Goal: Task Accomplishment & Management: Manage account settings

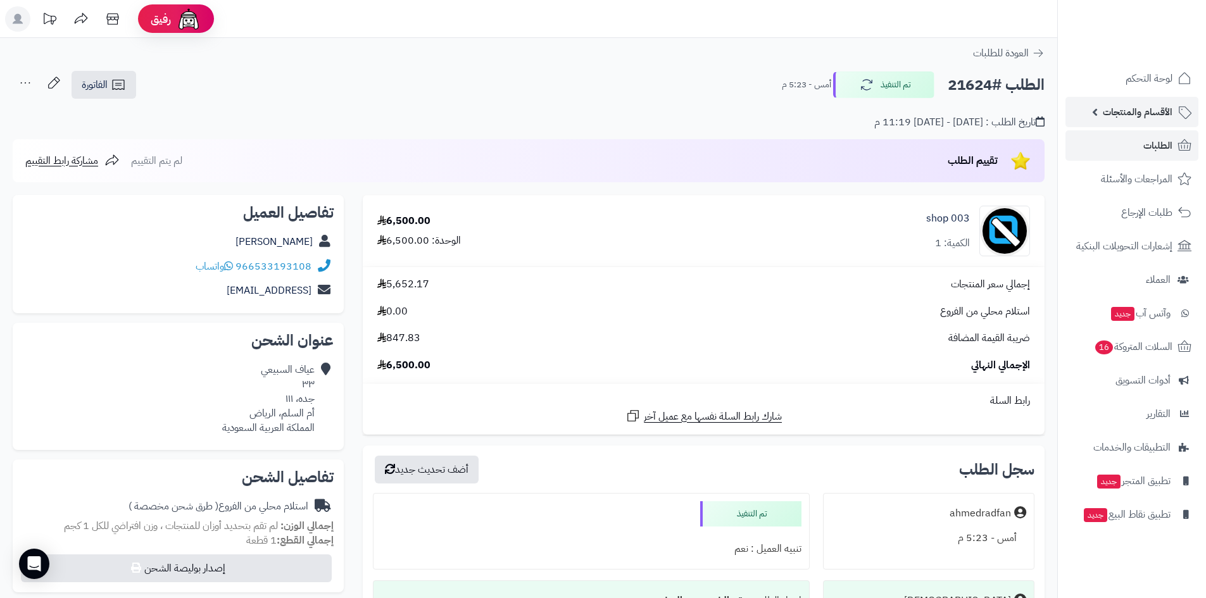
click at [1148, 111] on span "الأقسام والمنتجات" at bounding box center [1138, 112] width 70 height 18
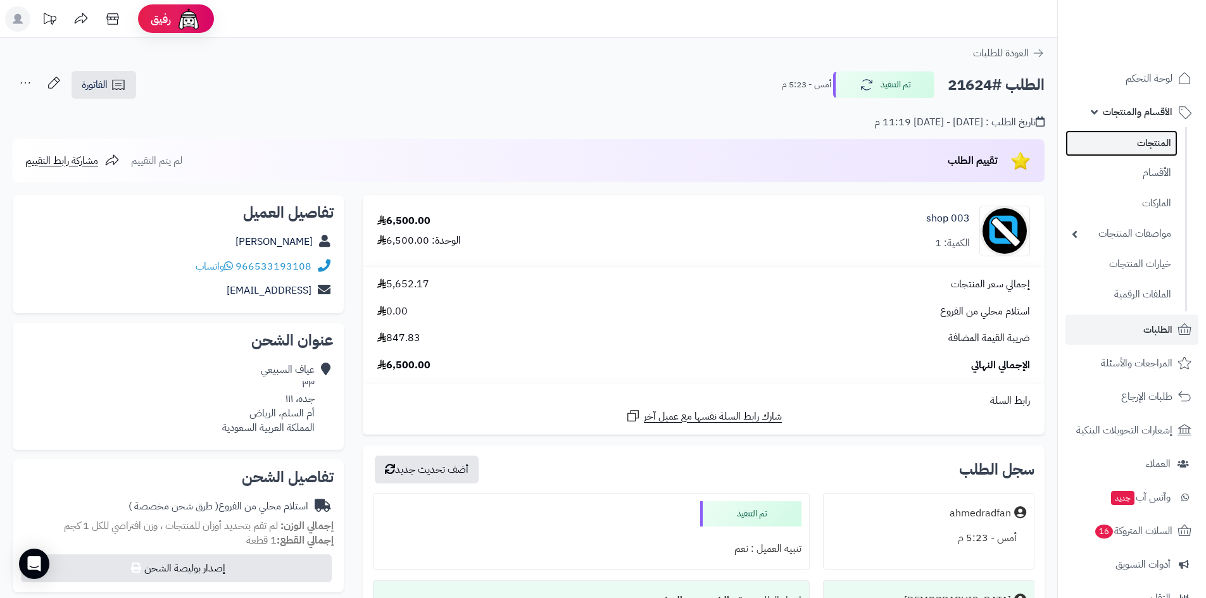
click at [1155, 143] on link "المنتجات" at bounding box center [1121, 143] width 112 height 26
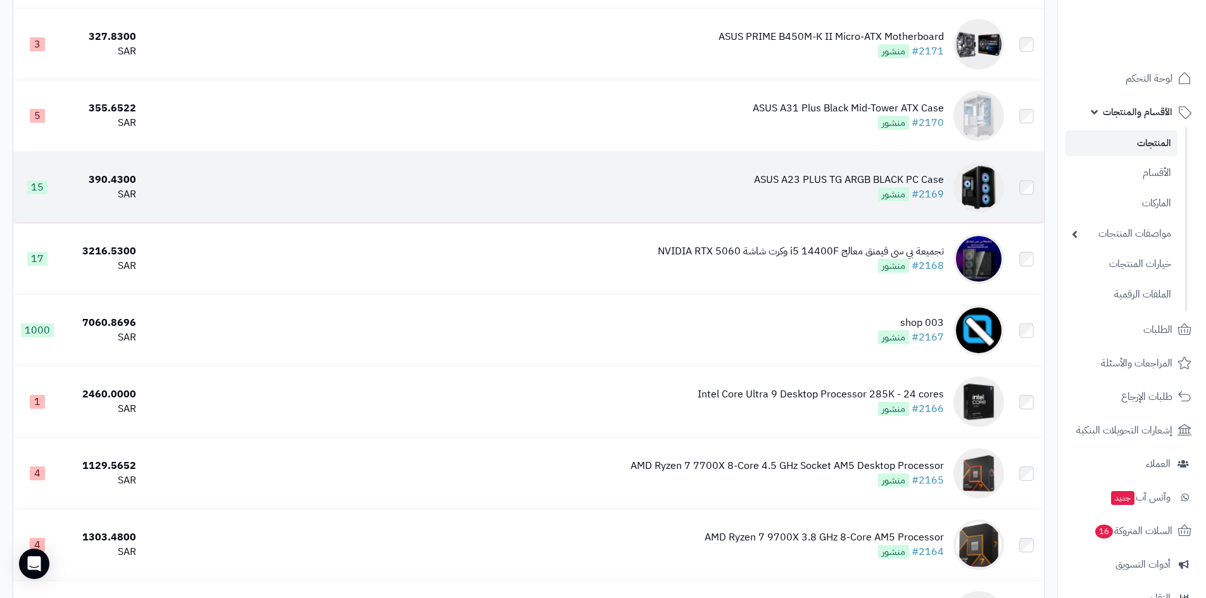
scroll to position [3545, 0]
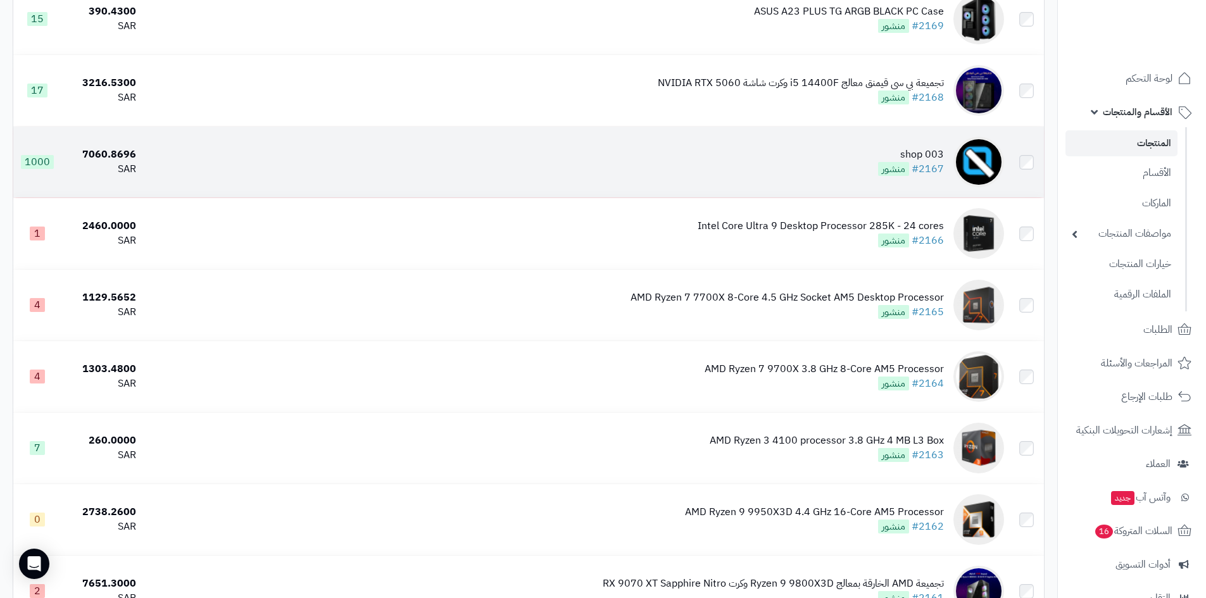
click at [836, 146] on td "shop 003 #2167 منشور" at bounding box center [575, 162] width 868 height 71
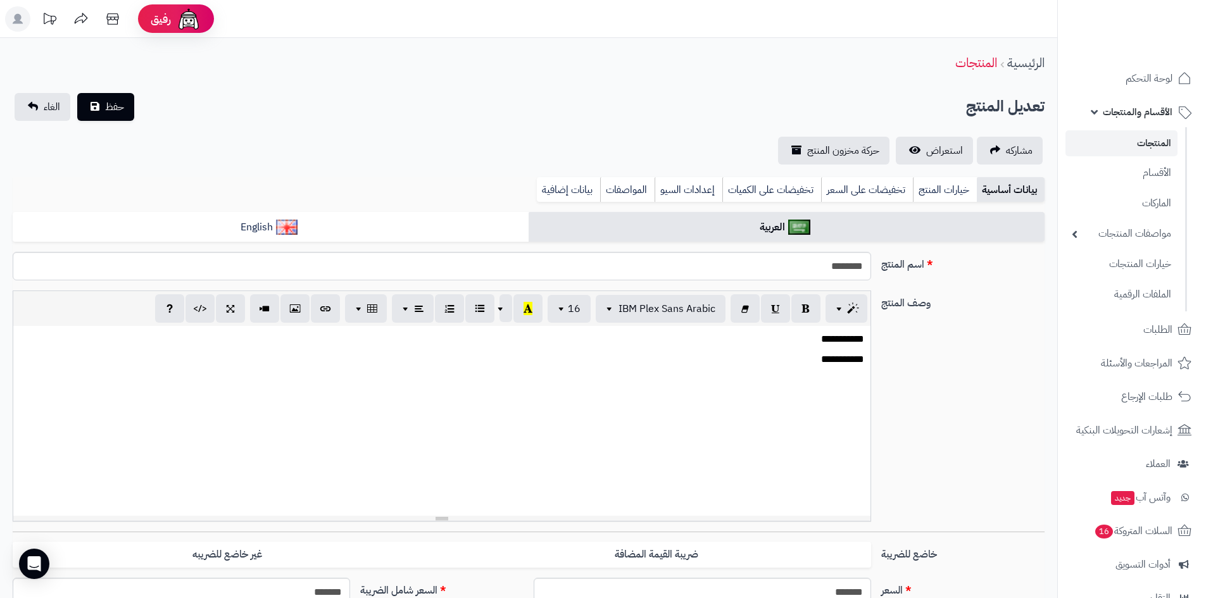
select select
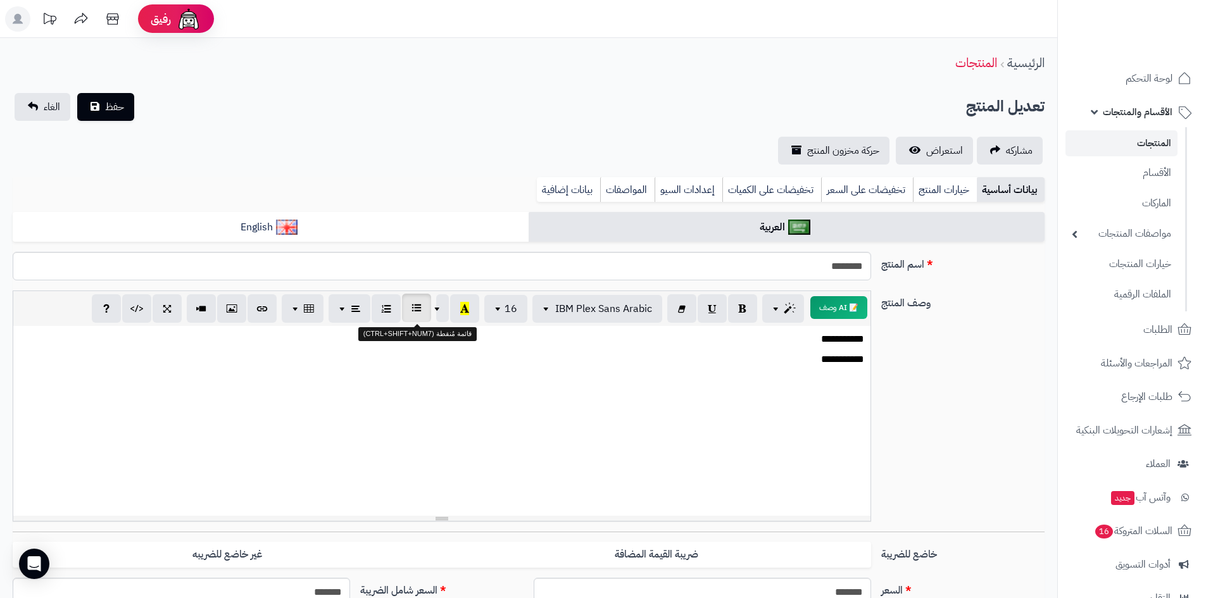
scroll to position [127, 0]
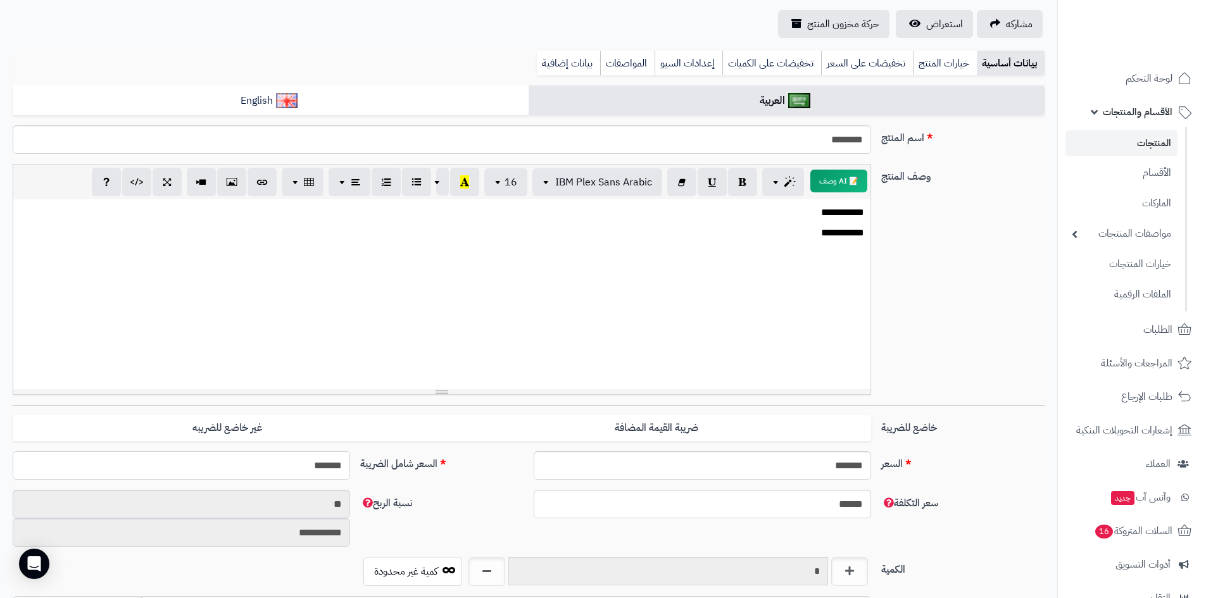
click at [288, 467] on input "*******" at bounding box center [181, 465] width 337 height 28
click at [289, 467] on input "*******" at bounding box center [181, 465] width 337 height 28
type input "****"
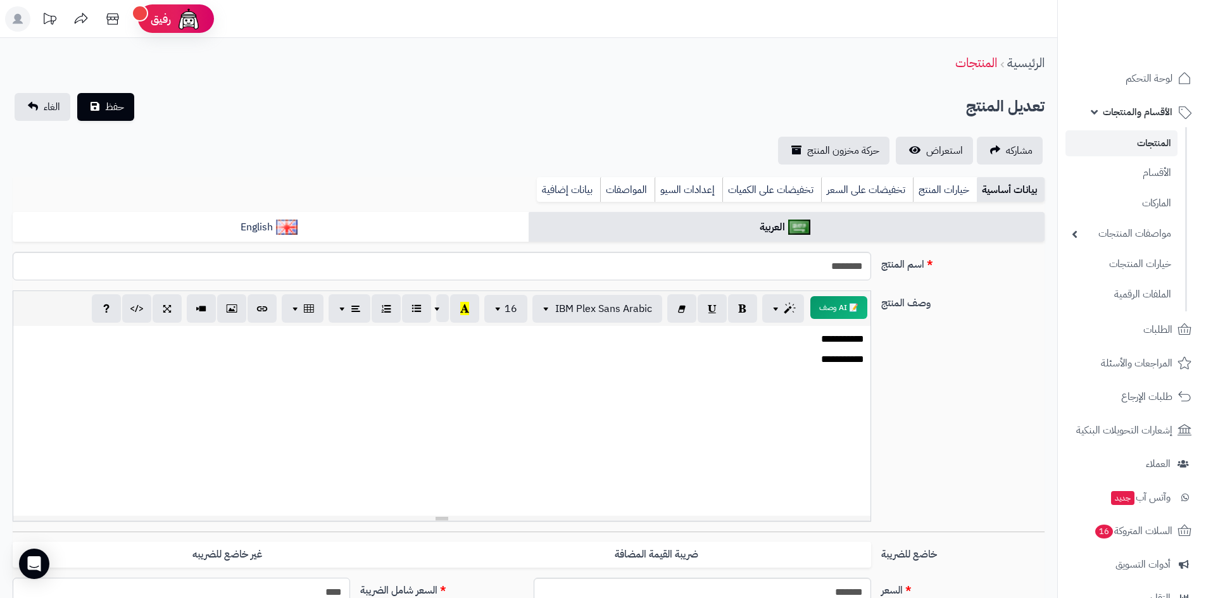
type input "**********"
type input "****"
click at [119, 103] on span "حفظ" at bounding box center [114, 106] width 19 height 15
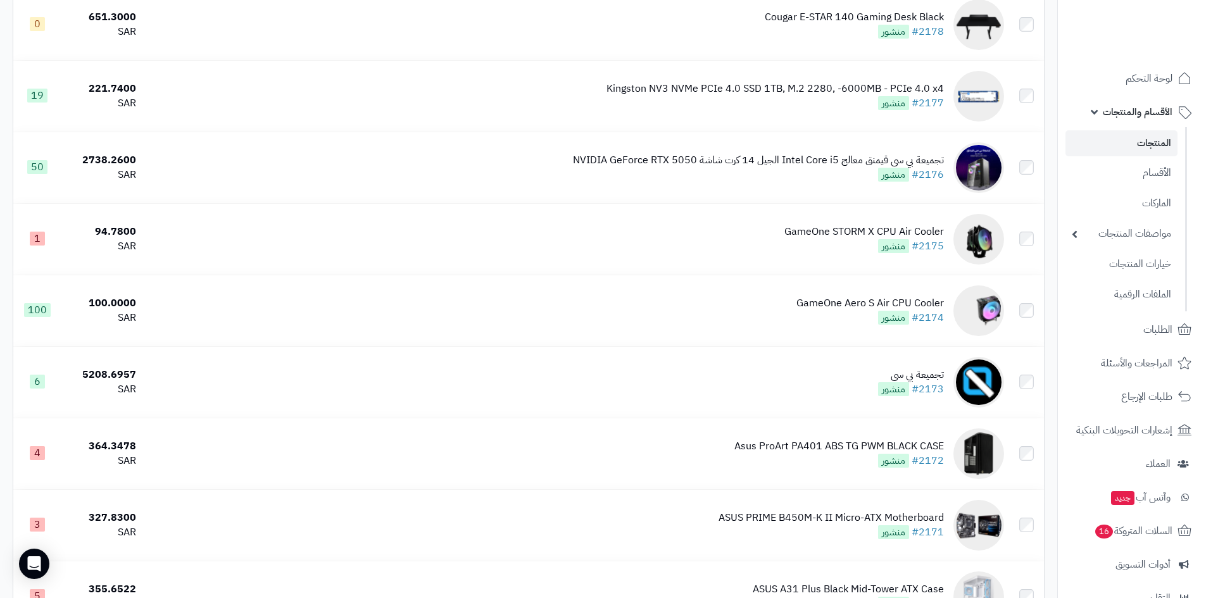
scroll to position [3229, 0]
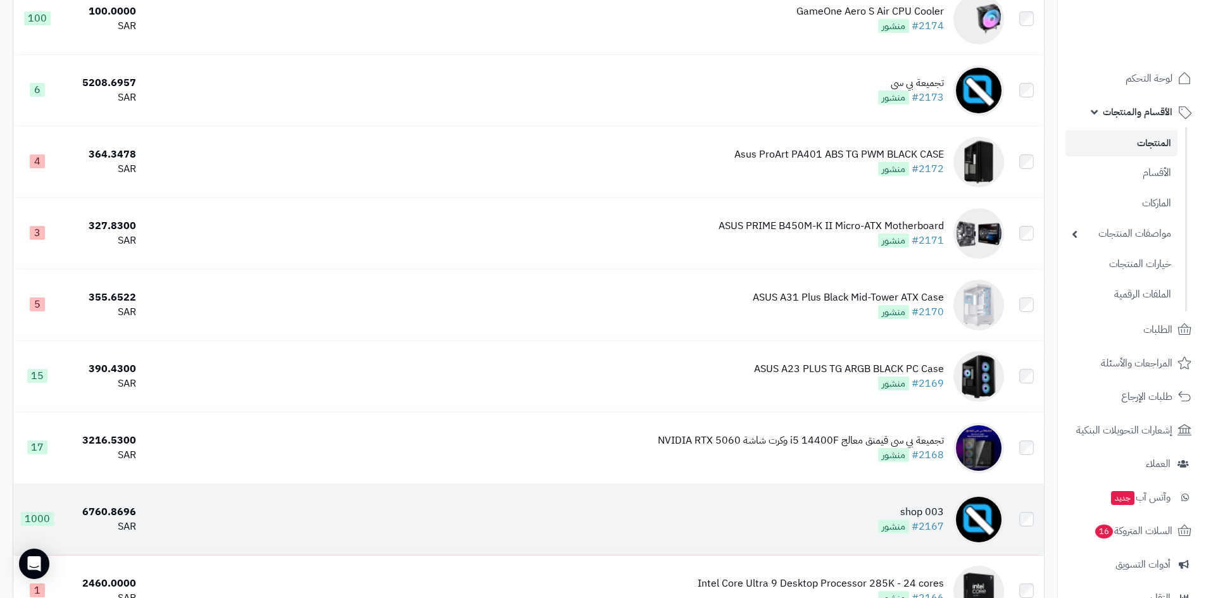
click at [851, 513] on td "shop 003 #2167 منشور" at bounding box center [575, 519] width 868 height 71
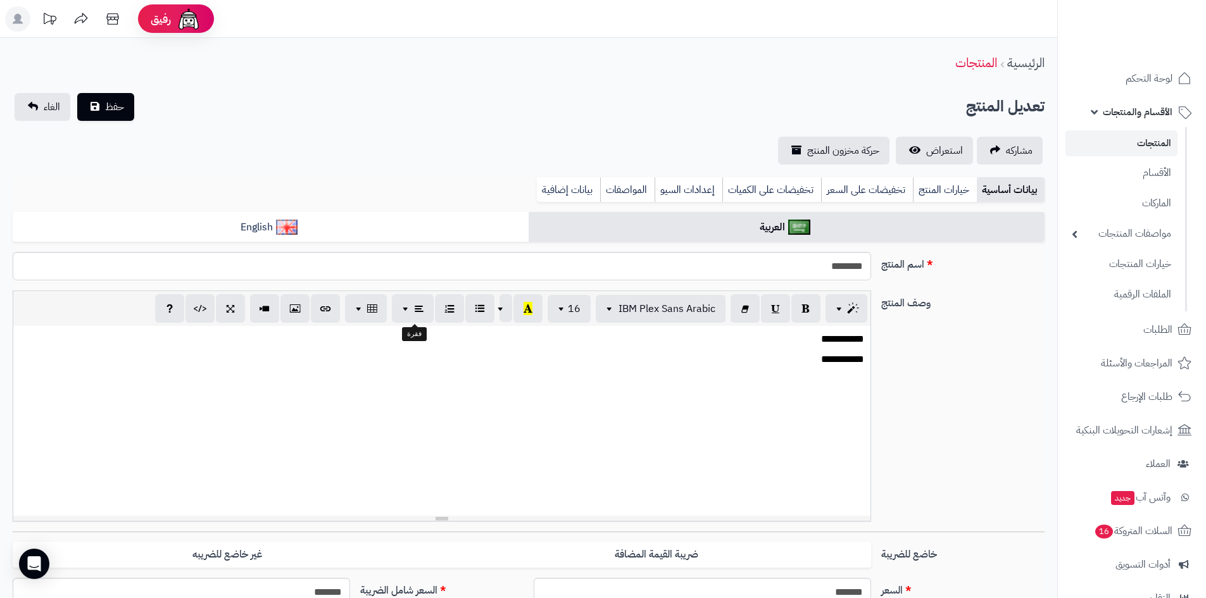
select select
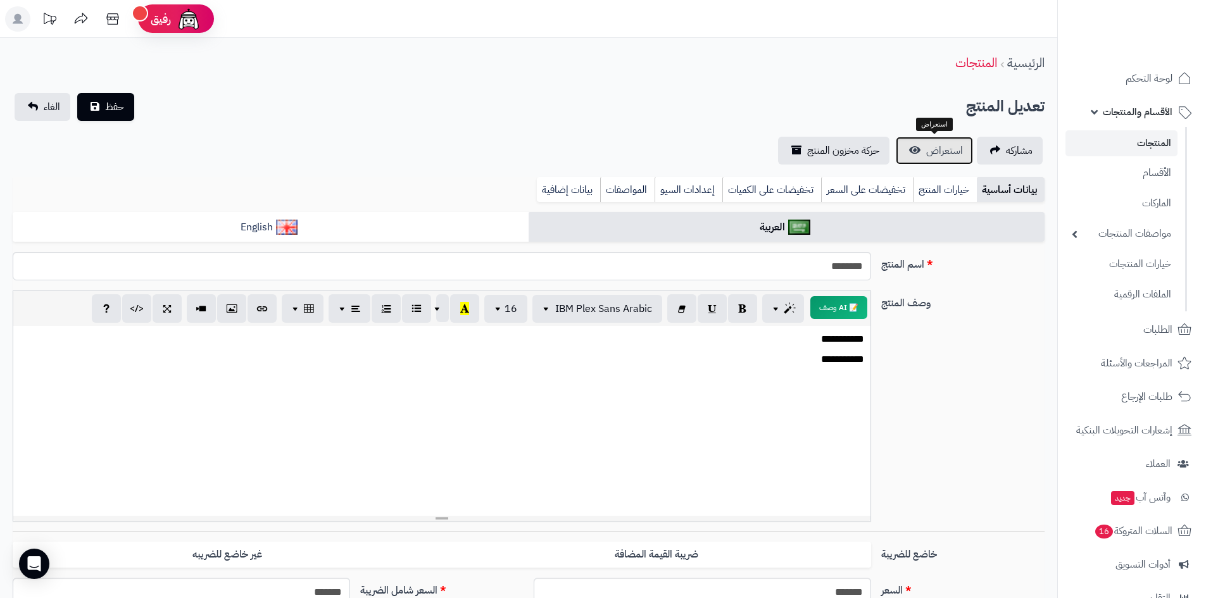
click at [924, 149] on link "استعراض" at bounding box center [934, 151] width 77 height 28
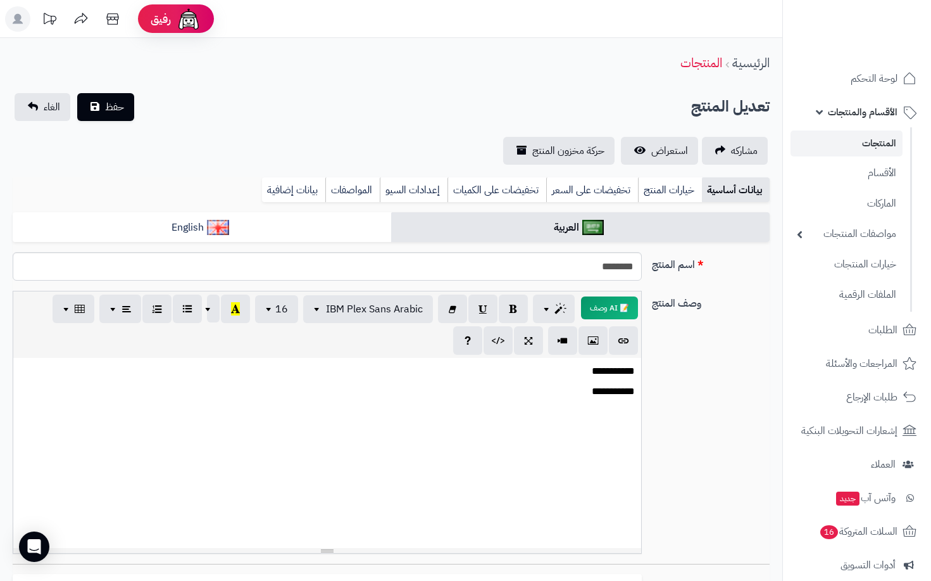
click at [858, 106] on span "الأقسام والمنتجات" at bounding box center [863, 112] width 70 height 18
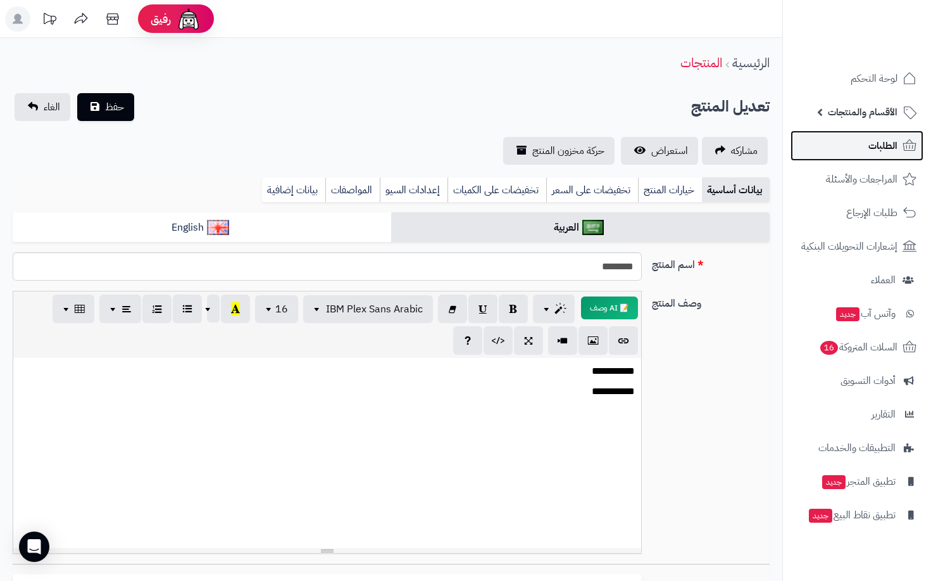
click at [874, 150] on span "الطلبات" at bounding box center [883, 146] width 29 height 18
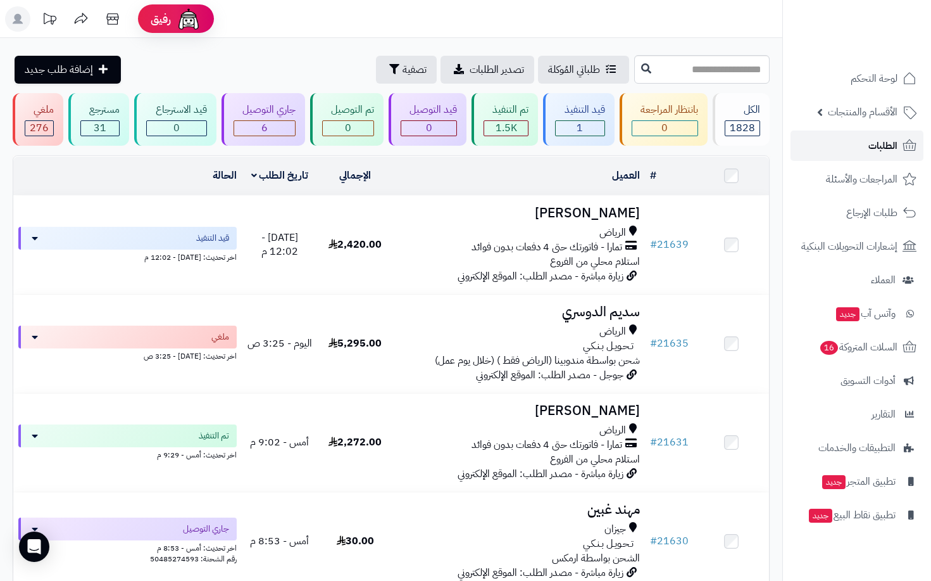
click at [872, 148] on span "الطلبات" at bounding box center [883, 146] width 29 height 18
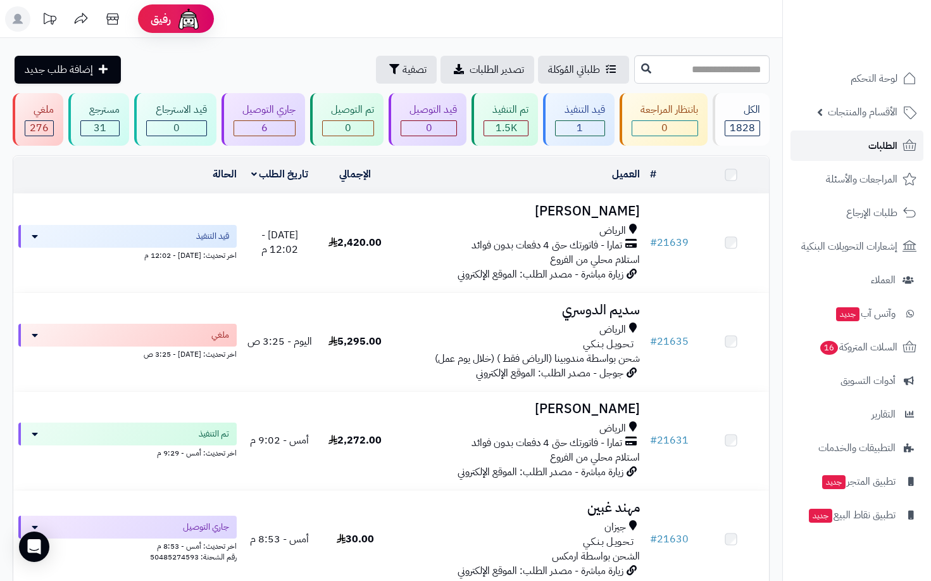
click at [872, 148] on span "الطلبات" at bounding box center [883, 146] width 29 height 18
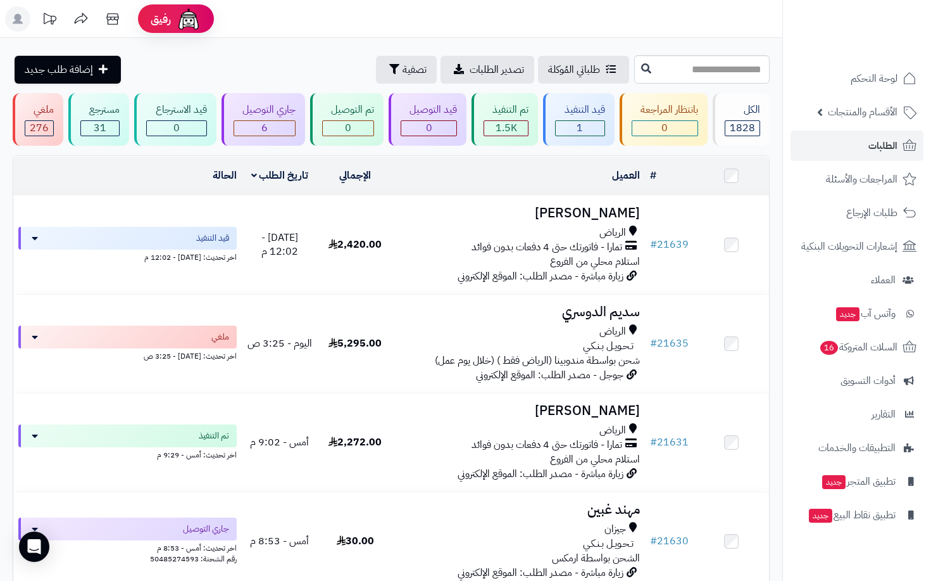
click at [872, 148] on span "الطلبات" at bounding box center [883, 146] width 29 height 18
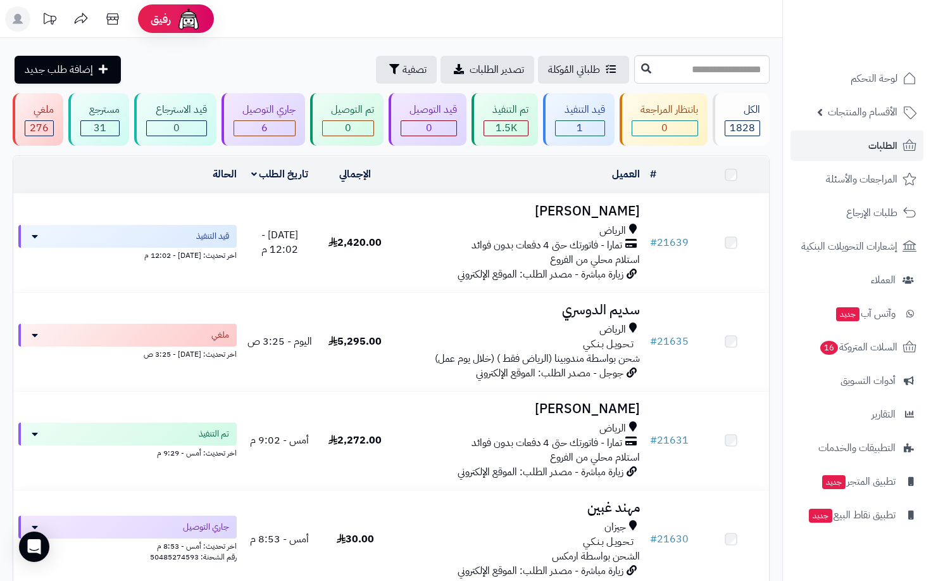
click at [872, 148] on span "الطلبات" at bounding box center [883, 146] width 29 height 18
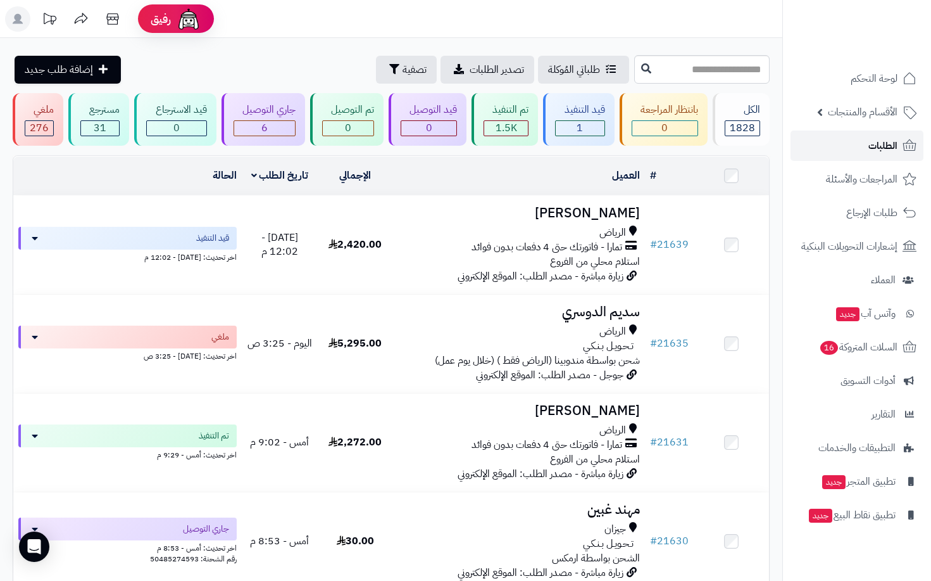
click at [872, 148] on span "الطلبات" at bounding box center [883, 146] width 29 height 18
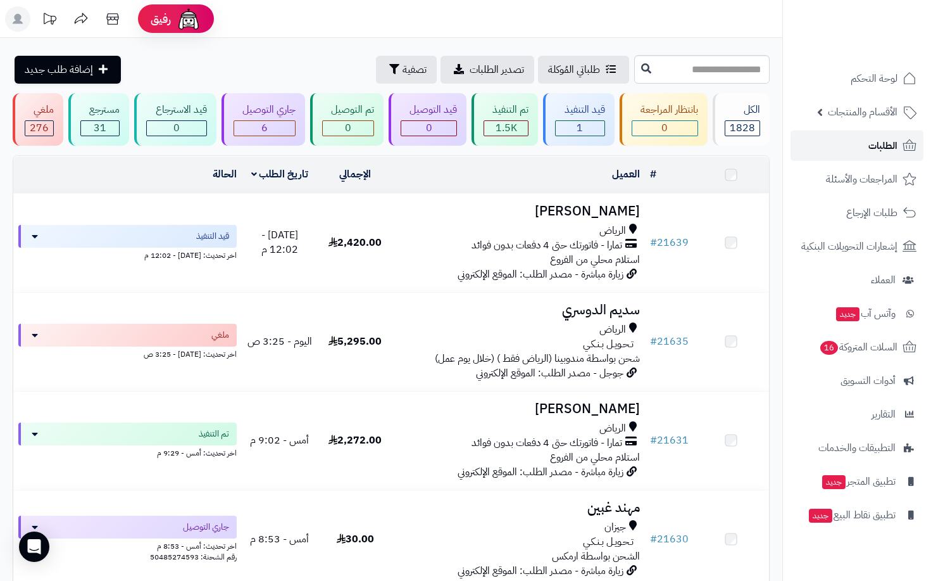
click at [872, 148] on span "الطلبات" at bounding box center [883, 146] width 29 height 18
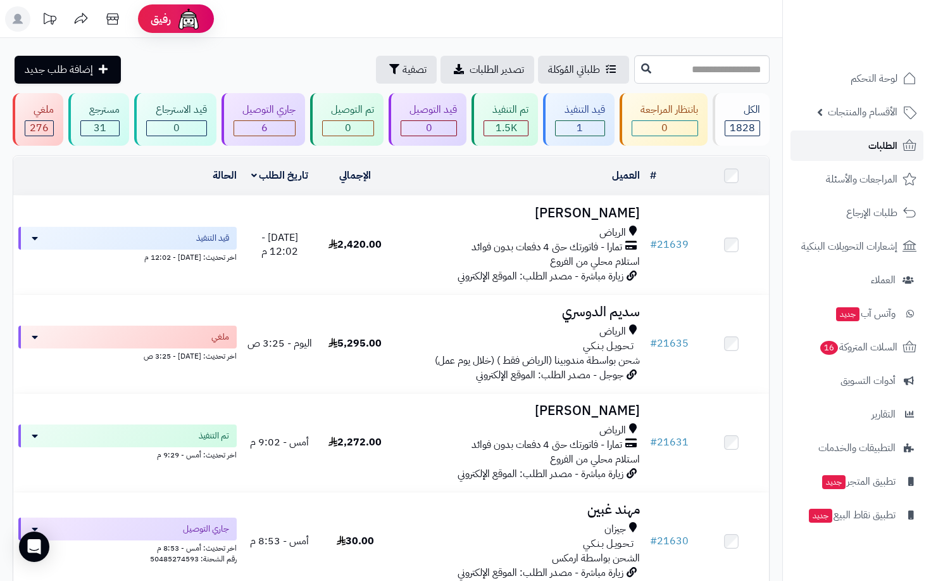
click at [870, 149] on span "الطلبات" at bounding box center [883, 146] width 29 height 18
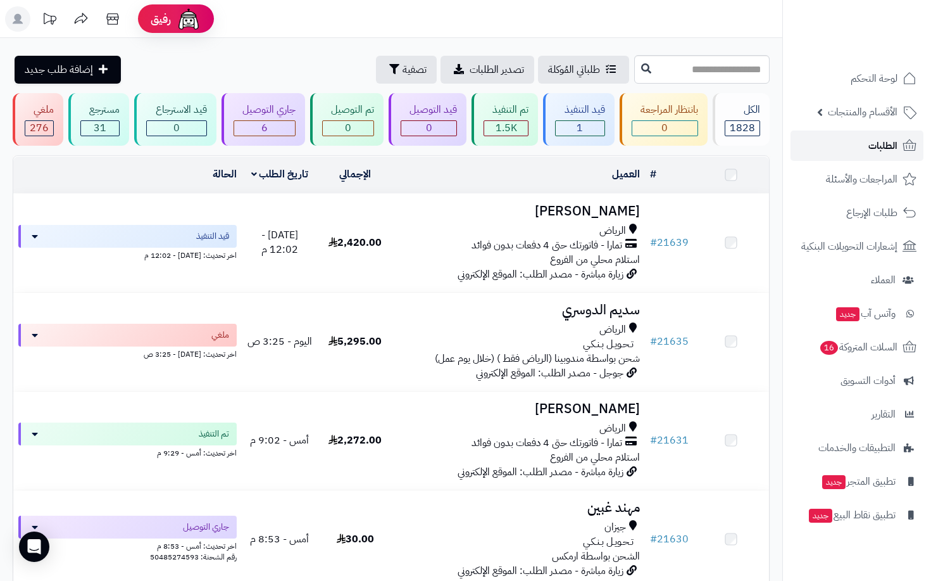
click at [870, 149] on span "الطلبات" at bounding box center [883, 146] width 29 height 18
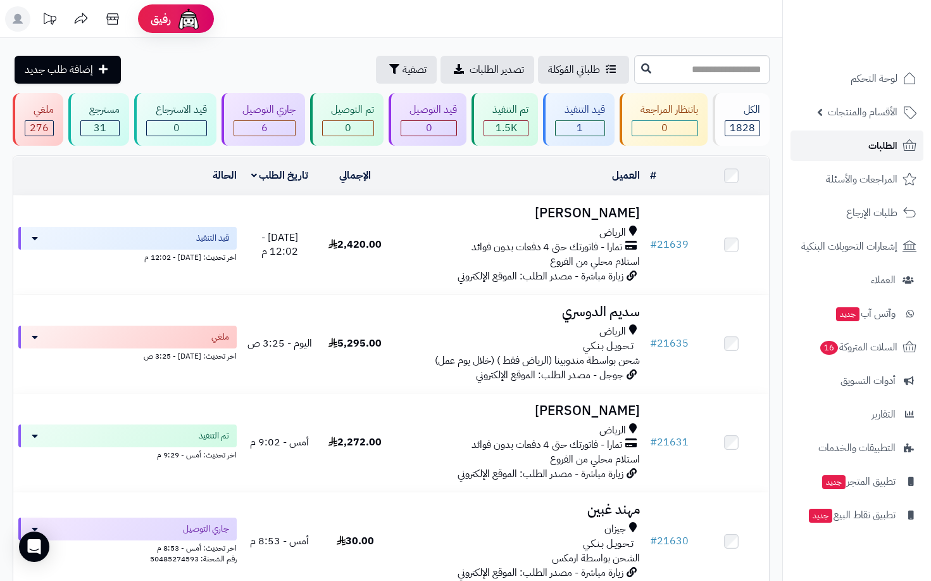
click at [870, 149] on span "الطلبات" at bounding box center [883, 146] width 29 height 18
click at [896, 146] on span "الطلبات" at bounding box center [883, 146] width 29 height 18
click at [875, 147] on span "الطلبات" at bounding box center [883, 146] width 29 height 18
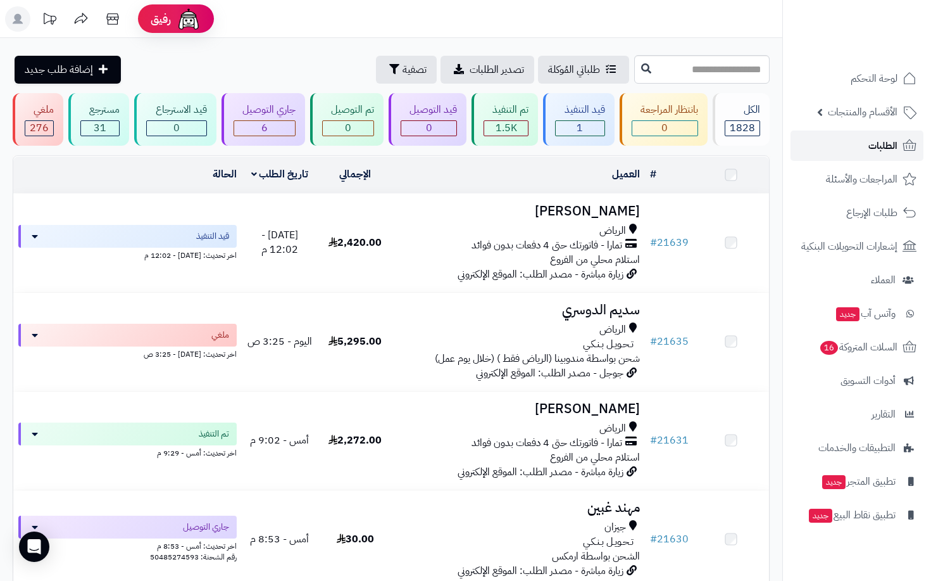
click at [875, 147] on span "الطلبات" at bounding box center [883, 146] width 29 height 18
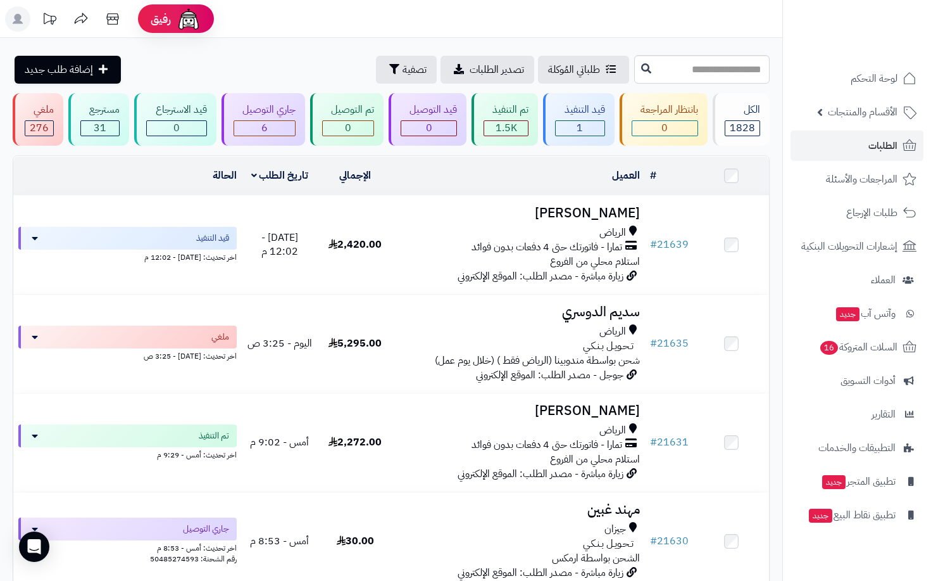
click at [875, 147] on span "الطلبات" at bounding box center [883, 146] width 29 height 18
click at [884, 152] on span "الطلبات" at bounding box center [883, 146] width 29 height 18
click at [876, 144] on span "الطلبات" at bounding box center [883, 146] width 29 height 18
click at [888, 151] on span "الطلبات" at bounding box center [883, 146] width 29 height 18
click at [876, 150] on span "الطلبات" at bounding box center [883, 146] width 29 height 18
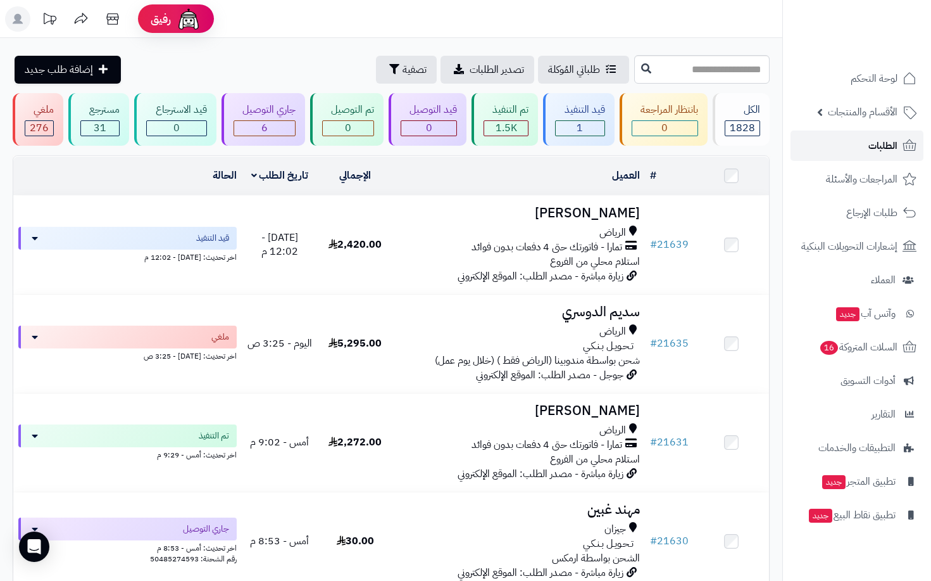
click at [876, 150] on span "الطلبات" at bounding box center [883, 146] width 29 height 18
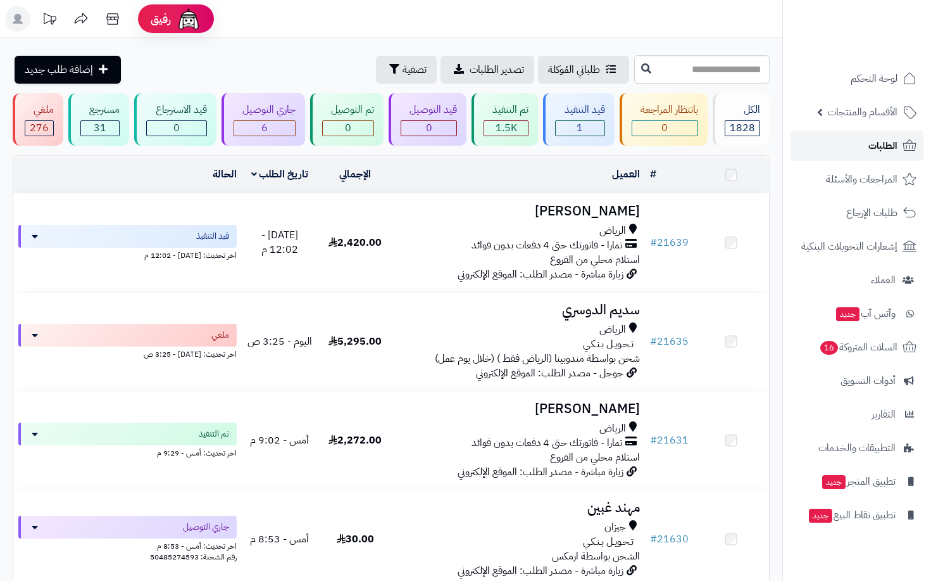
click at [876, 150] on span "الطلبات" at bounding box center [883, 146] width 29 height 18
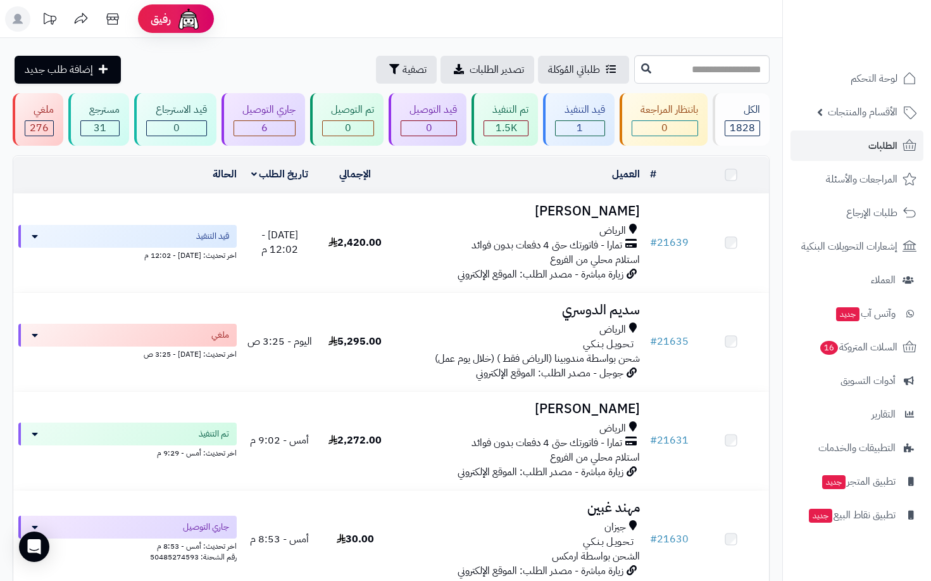
click at [876, 150] on span "الطلبات" at bounding box center [883, 146] width 29 height 18
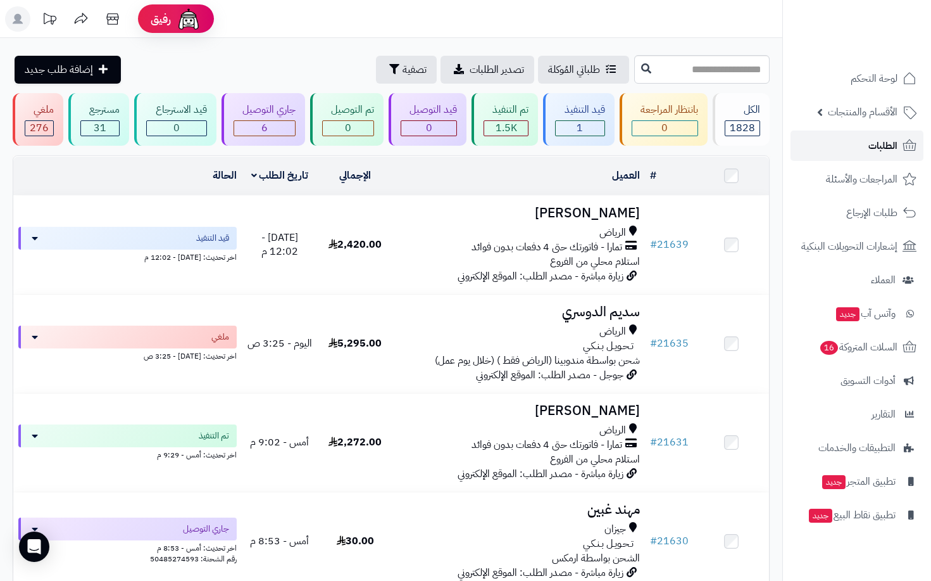
click at [876, 150] on span "الطلبات" at bounding box center [883, 146] width 29 height 18
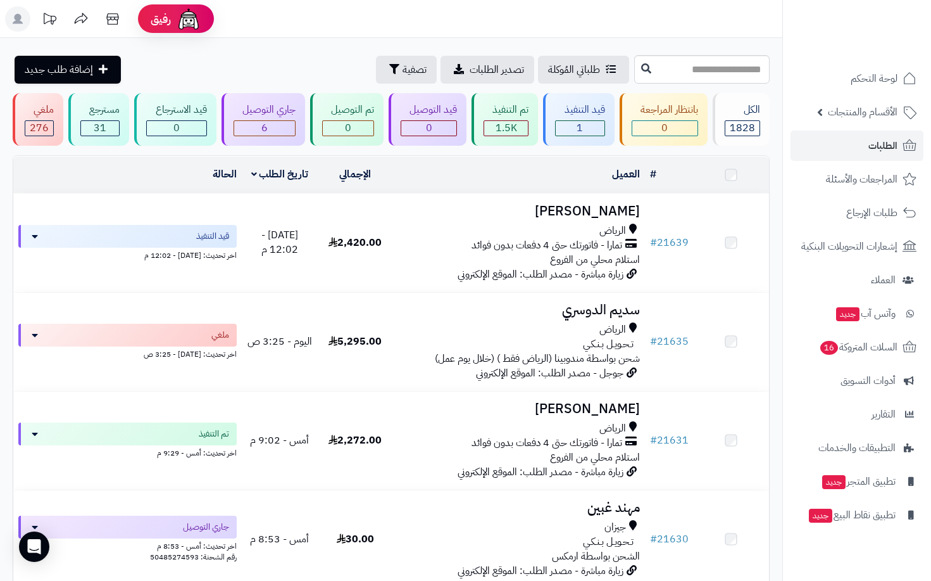
click at [876, 150] on span "الطلبات" at bounding box center [883, 146] width 29 height 18
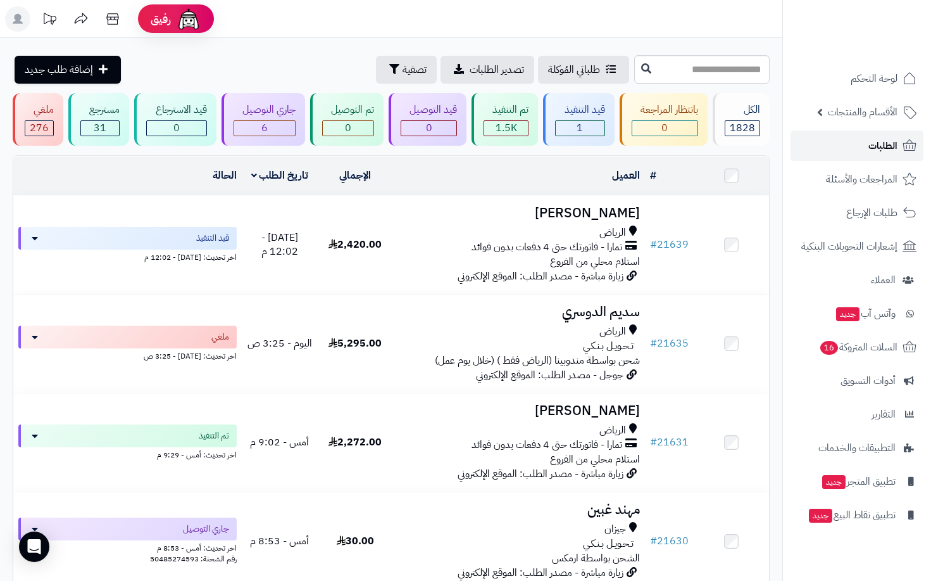
click at [876, 150] on span "الطلبات" at bounding box center [883, 146] width 29 height 18
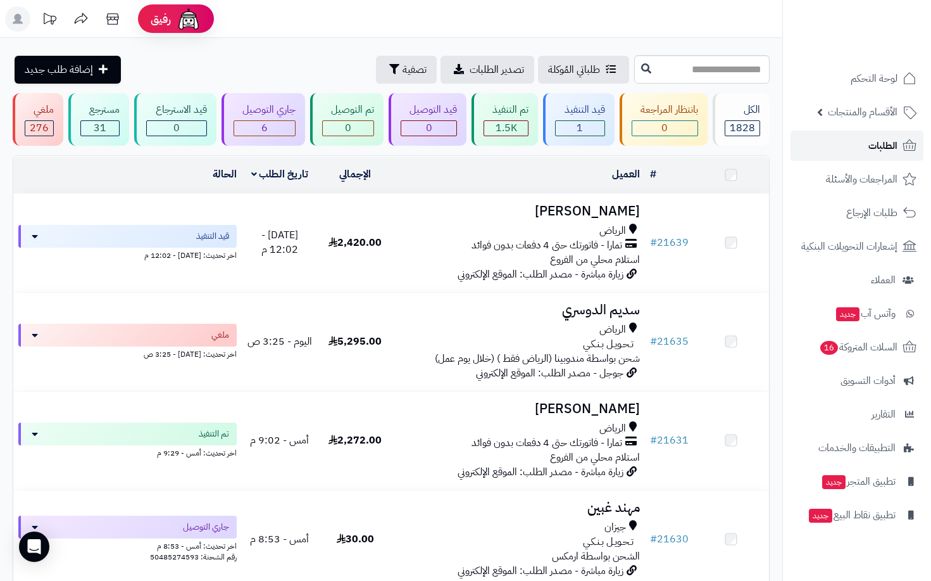
click at [876, 150] on span "الطلبات" at bounding box center [883, 146] width 29 height 18
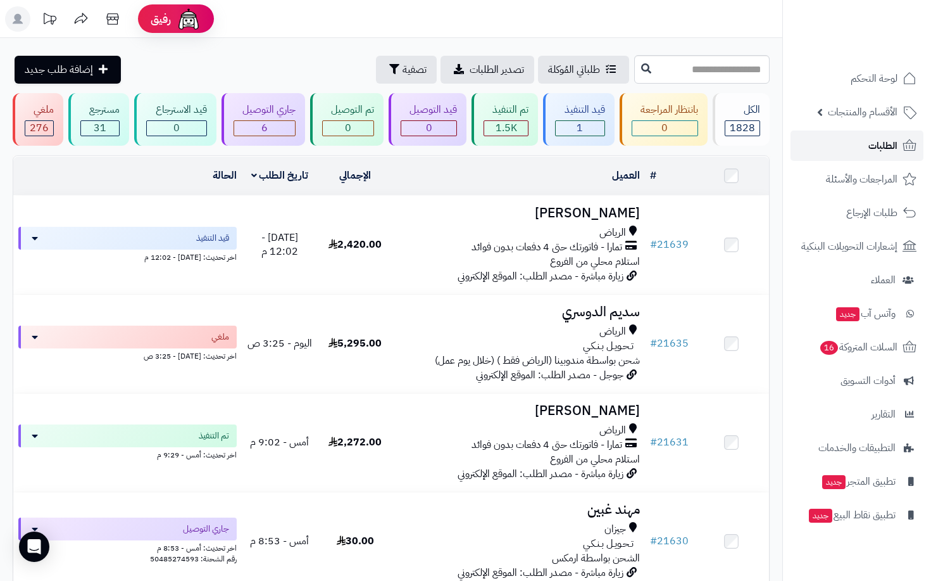
click at [876, 150] on span "الطلبات" at bounding box center [883, 146] width 29 height 18
click at [855, 138] on link "الطلبات" at bounding box center [857, 145] width 133 height 30
drag, startPoint x: 875, startPoint y: 148, endPoint x: 879, endPoint y: 160, distance: 12.6
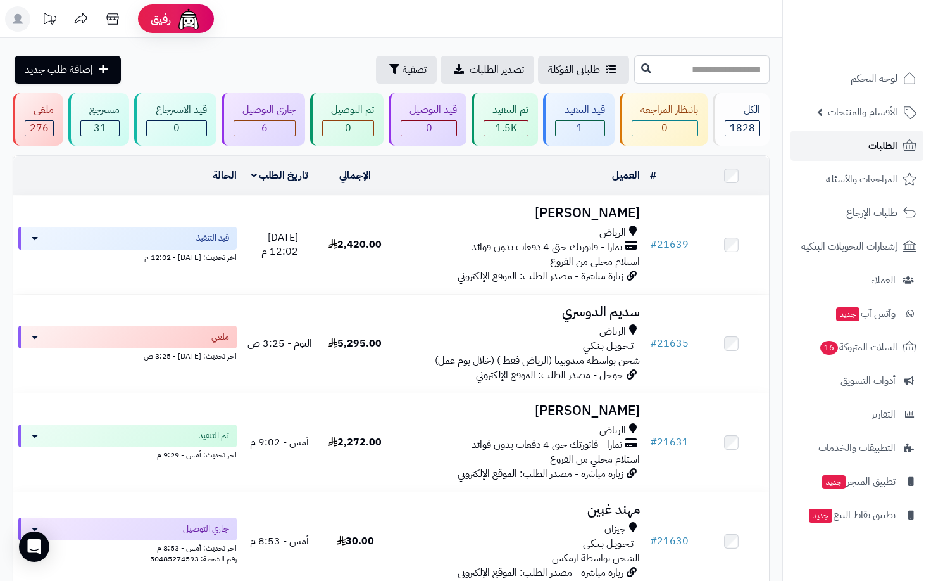
click at [876, 148] on span "الطلبات" at bounding box center [883, 146] width 29 height 18
click at [884, 145] on span "الطلبات" at bounding box center [883, 146] width 29 height 18
click at [863, 141] on link "الطلبات" at bounding box center [857, 145] width 133 height 30
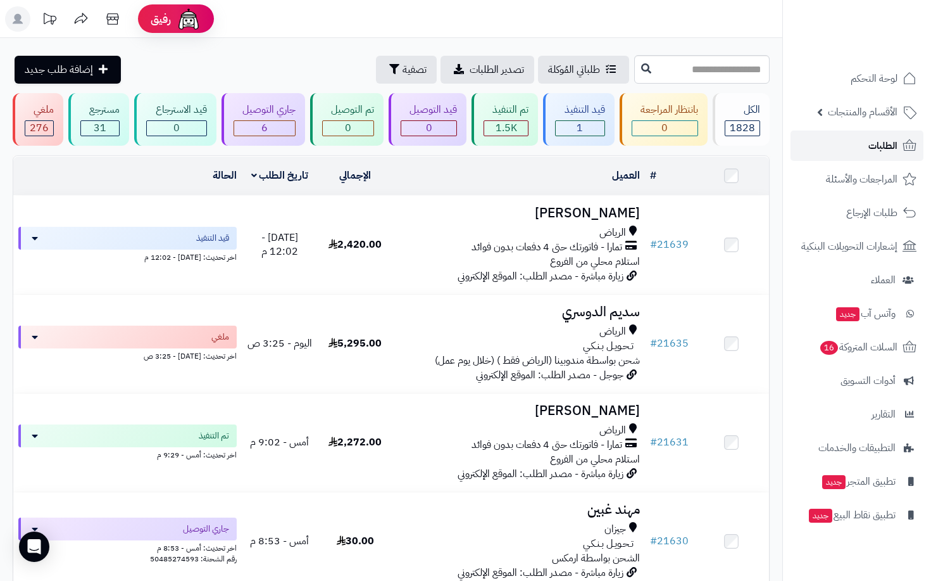
click at [883, 148] on span "الطلبات" at bounding box center [883, 146] width 29 height 18
click at [885, 148] on span "الطلبات" at bounding box center [883, 146] width 29 height 18
click at [892, 148] on span "الطلبات" at bounding box center [883, 146] width 29 height 18
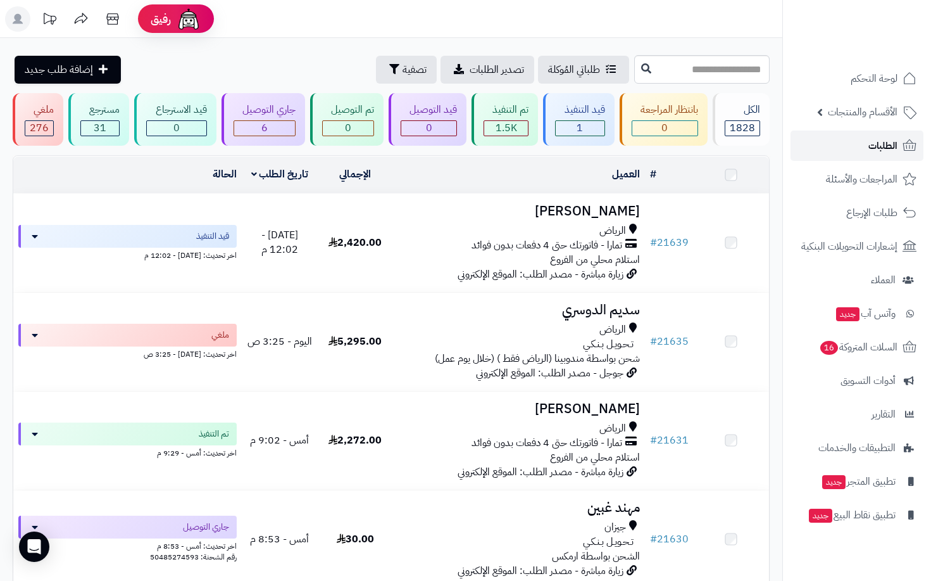
click at [892, 148] on span "الطلبات" at bounding box center [883, 146] width 29 height 18
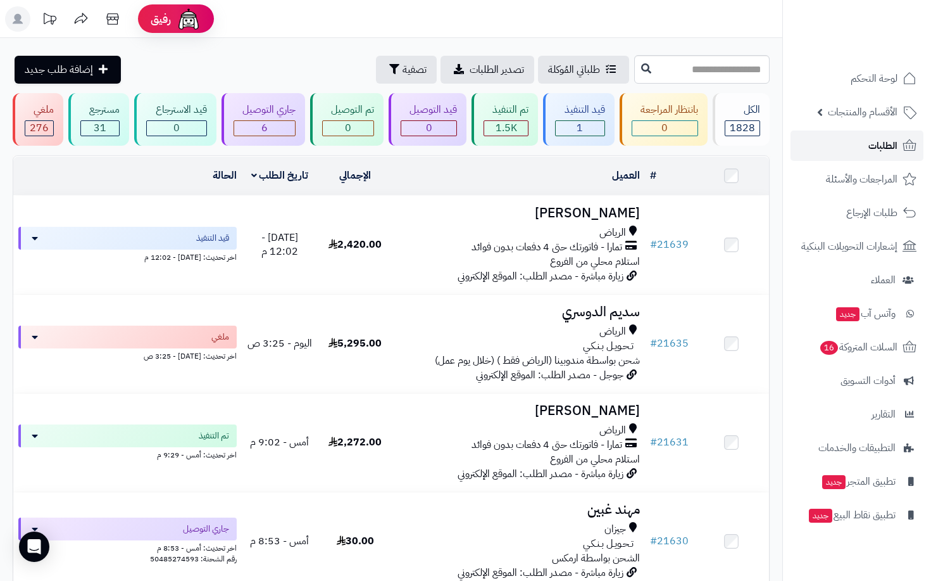
click at [892, 148] on span "الطلبات" at bounding box center [883, 146] width 29 height 18
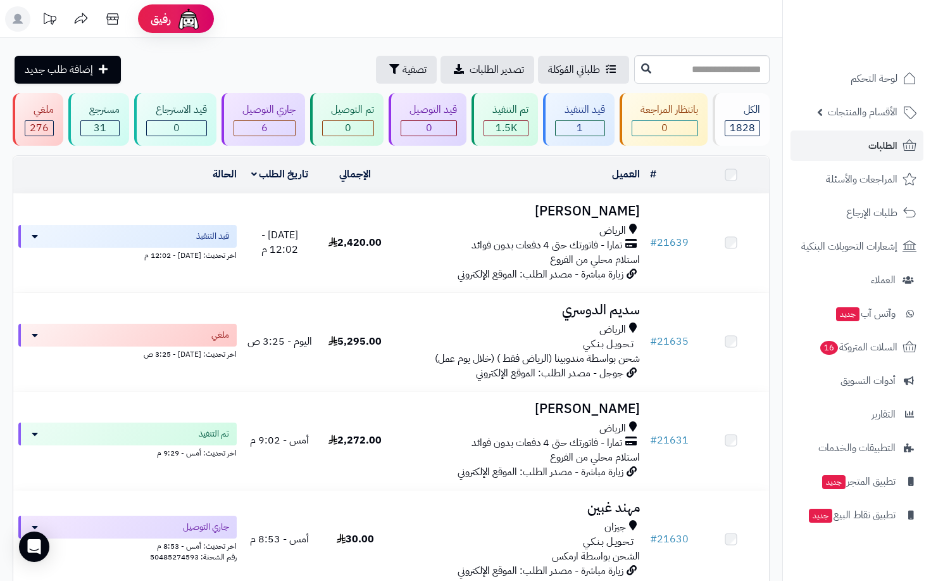
click at [892, 148] on span "الطلبات" at bounding box center [883, 146] width 29 height 18
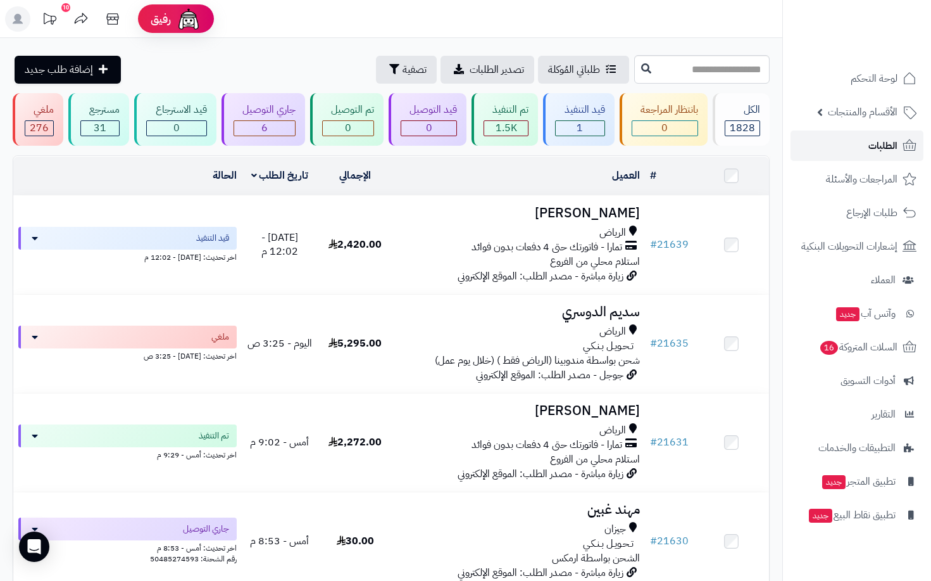
click at [874, 141] on span "الطلبات" at bounding box center [883, 146] width 29 height 18
click at [867, 143] on link "الطلبات" at bounding box center [857, 145] width 133 height 30
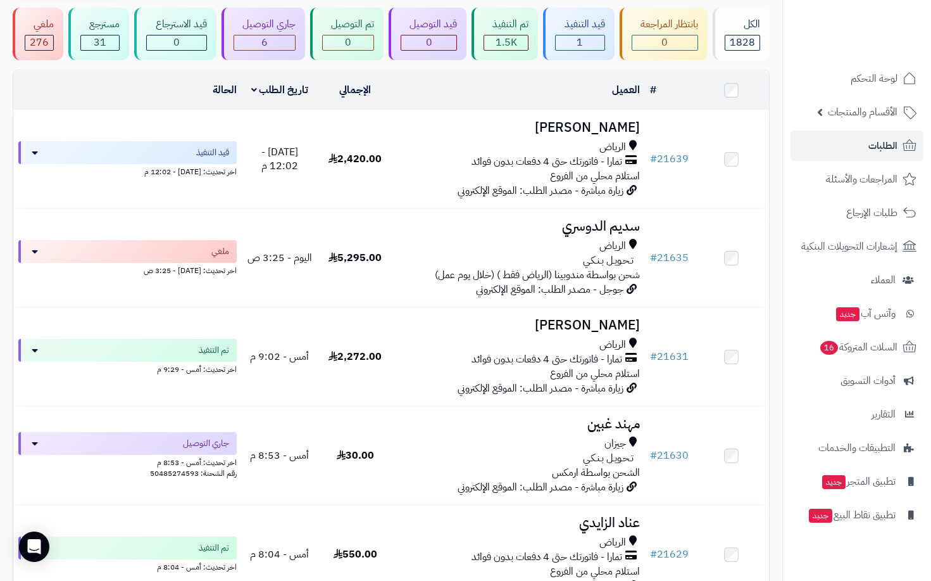
scroll to position [63, 0]
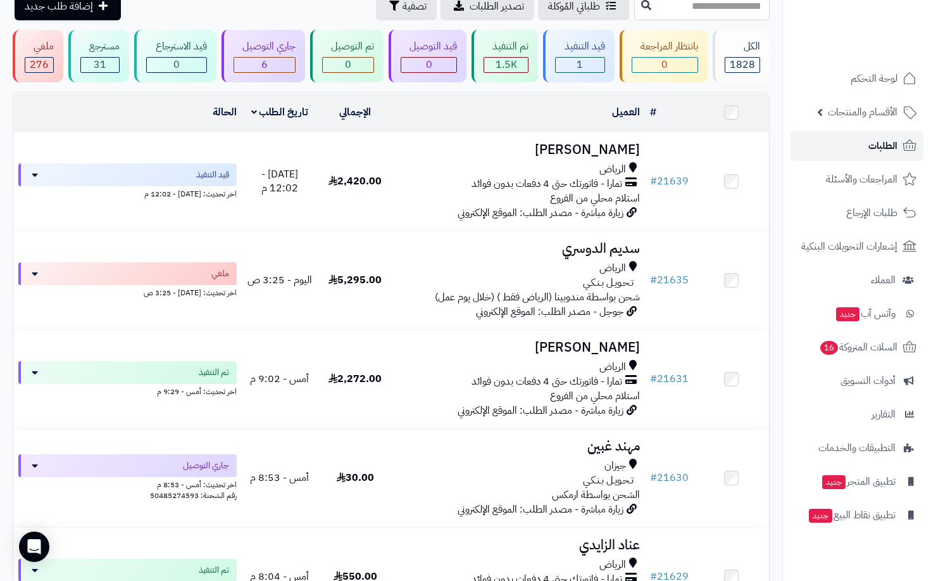
click at [877, 144] on span "الطلبات" at bounding box center [883, 146] width 29 height 18
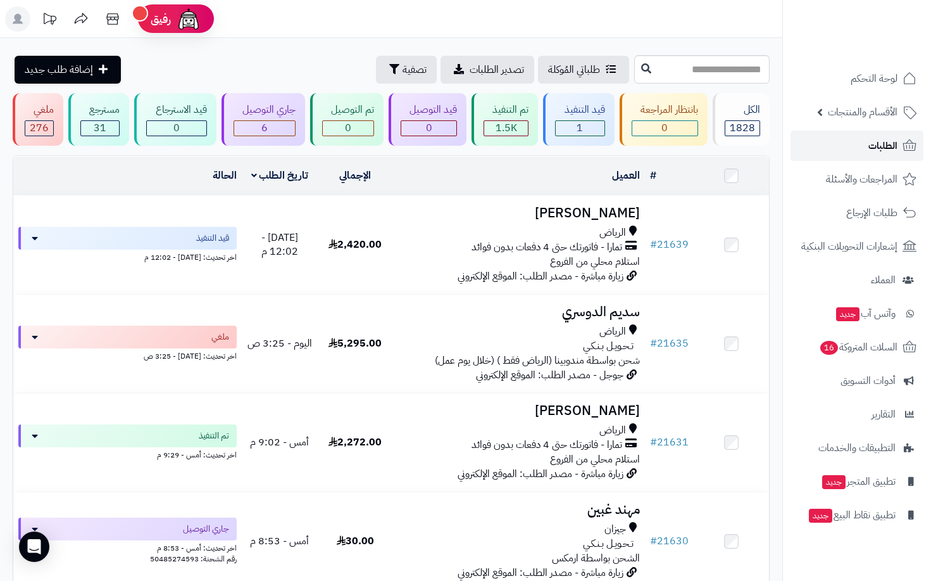
click at [878, 141] on span "الطلبات" at bounding box center [883, 146] width 29 height 18
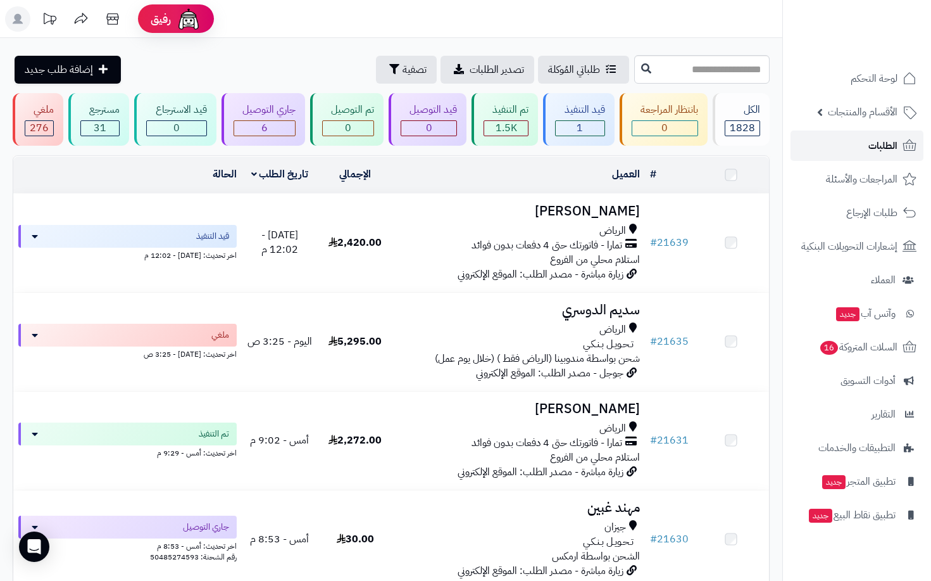
click at [878, 141] on span "الطلبات" at bounding box center [883, 146] width 29 height 18
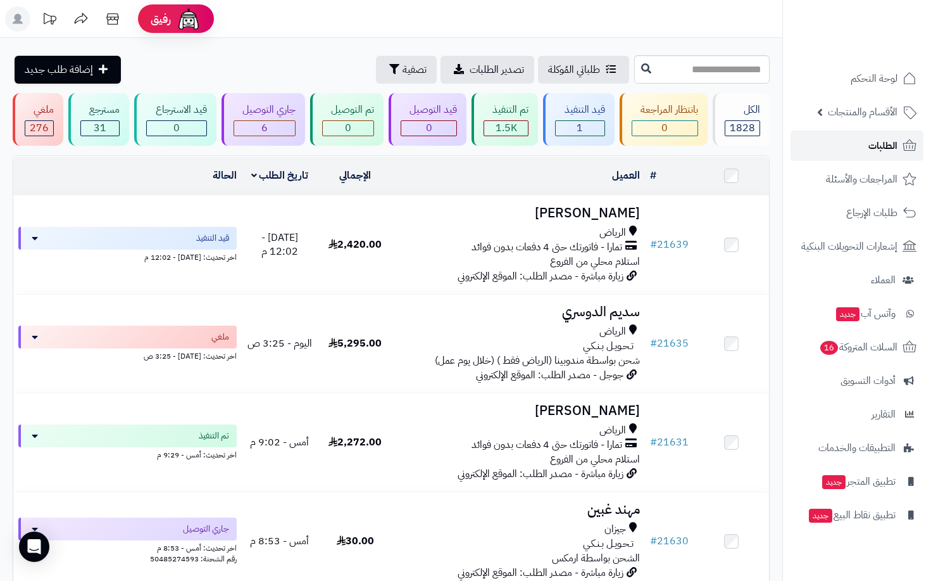
click at [878, 141] on span "الطلبات" at bounding box center [883, 146] width 29 height 18
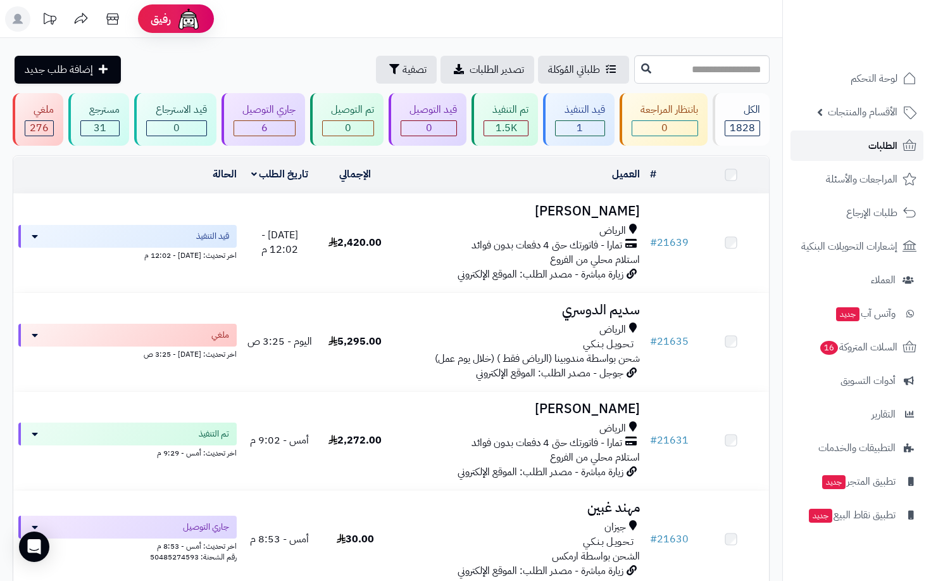
click at [878, 141] on span "الطلبات" at bounding box center [883, 146] width 29 height 18
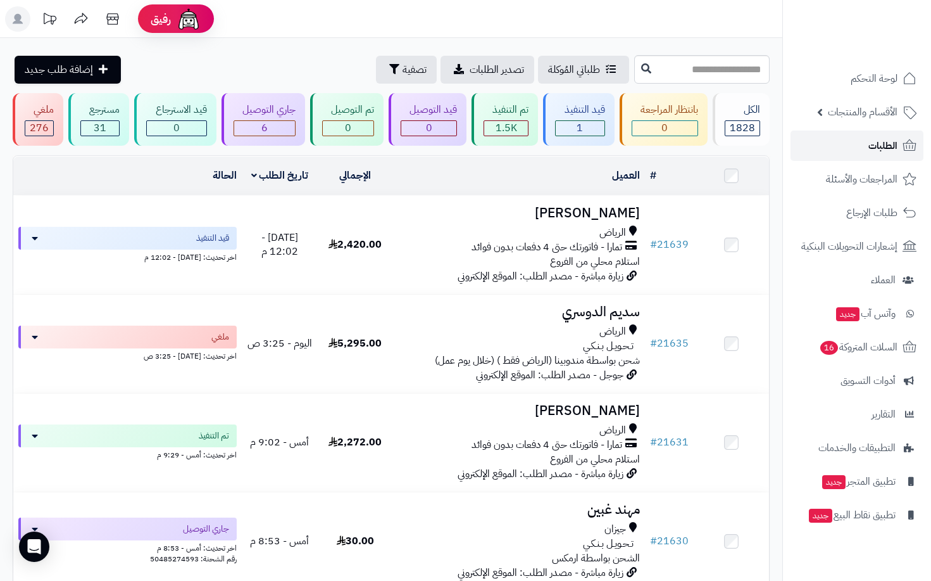
click at [889, 149] on span "الطلبات" at bounding box center [883, 146] width 29 height 18
click at [881, 143] on span "الطلبات" at bounding box center [883, 146] width 29 height 18
click at [853, 141] on link "الطلبات" at bounding box center [857, 145] width 133 height 30
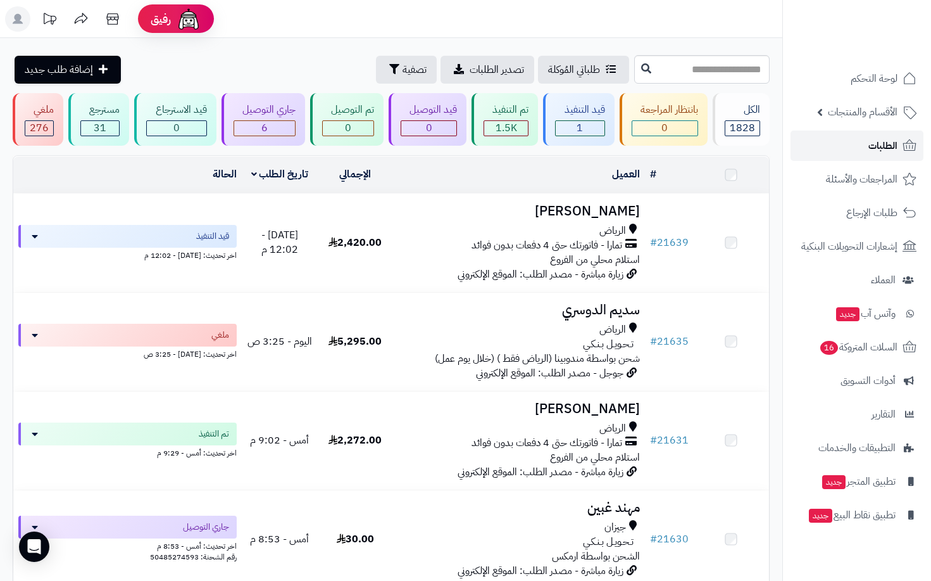
click at [853, 141] on link "الطلبات" at bounding box center [857, 145] width 133 height 30
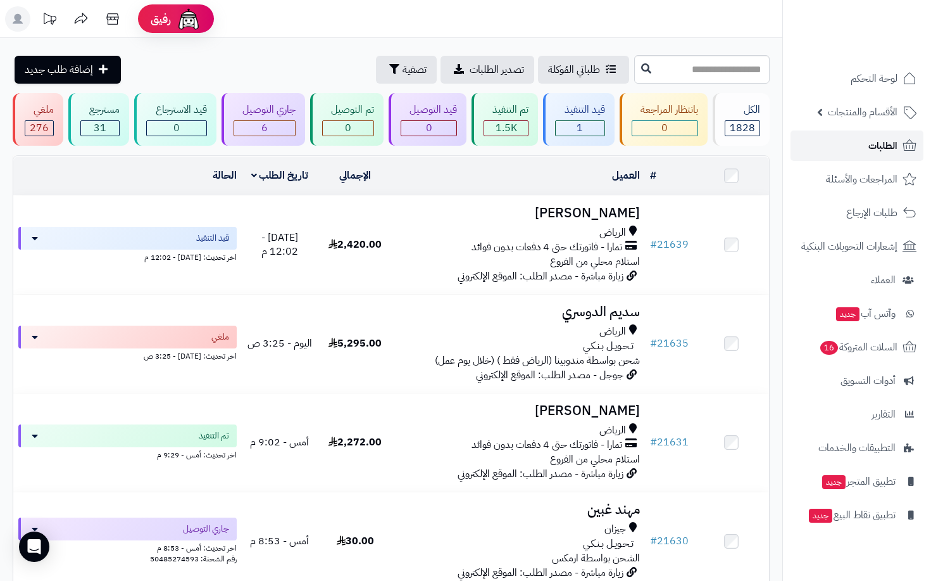
click at [853, 141] on link "الطلبات" at bounding box center [857, 145] width 133 height 30
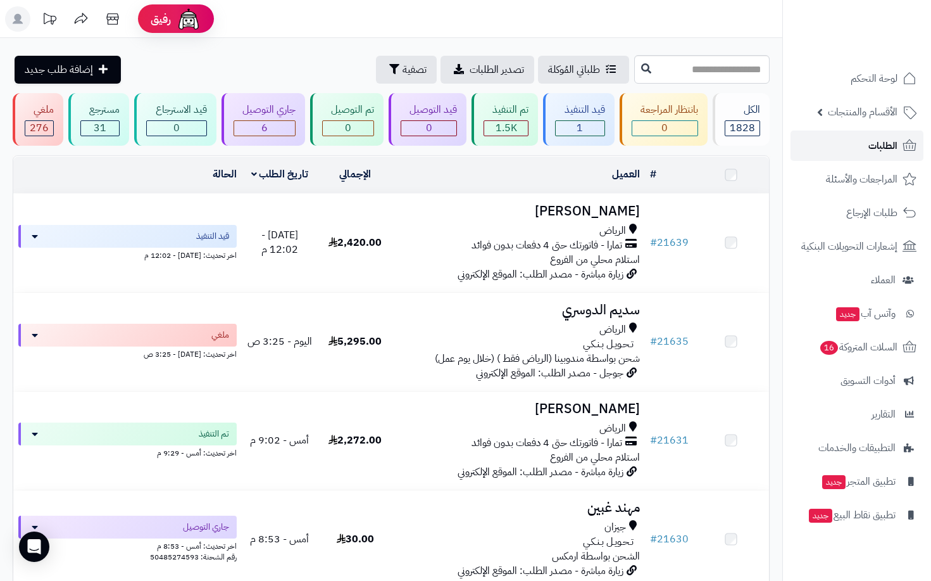
click at [853, 141] on link "الطلبات" at bounding box center [857, 145] width 133 height 30
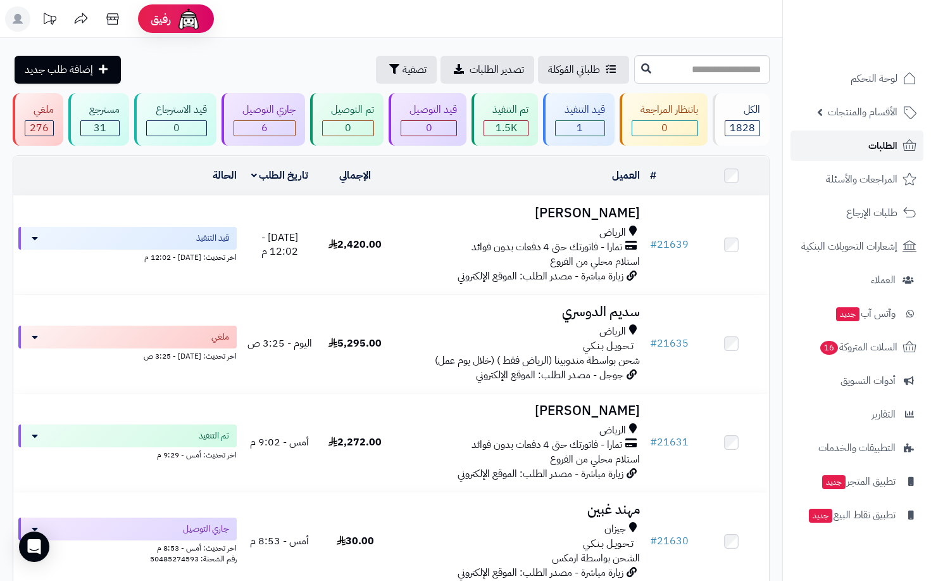
click at [853, 141] on link "الطلبات" at bounding box center [857, 145] width 133 height 30
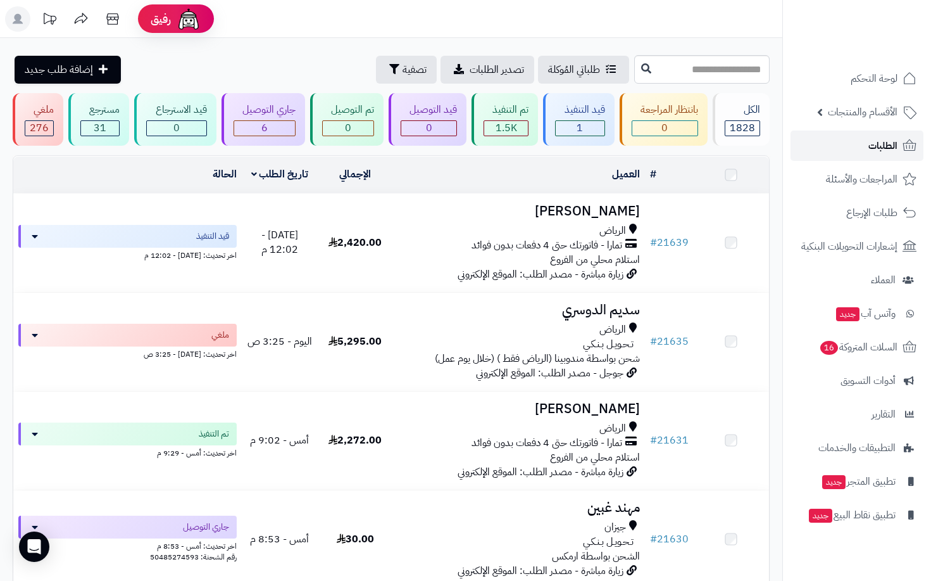
click at [853, 141] on link "الطلبات" at bounding box center [857, 145] width 133 height 30
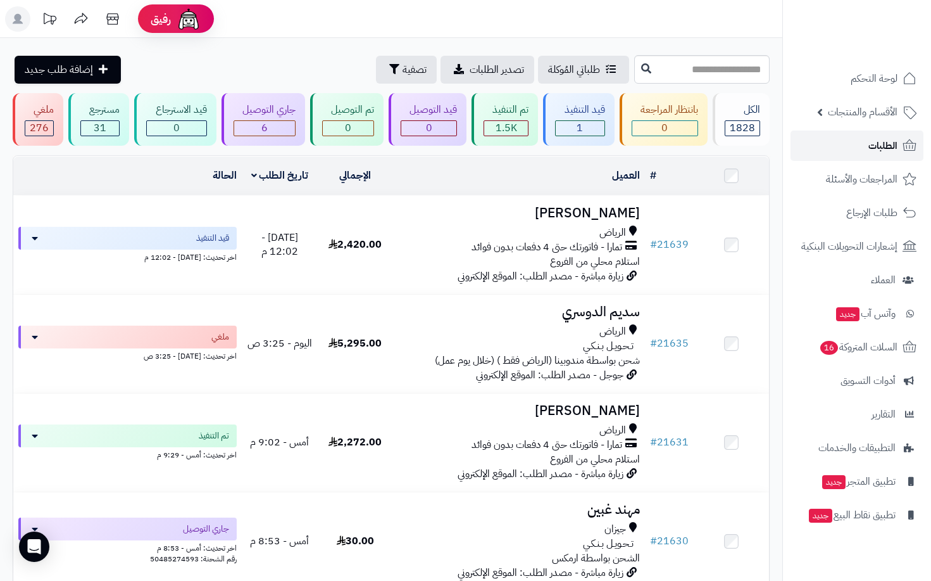
click at [853, 141] on link "الطلبات" at bounding box center [857, 145] width 133 height 30
click at [869, 145] on span "الطلبات" at bounding box center [883, 146] width 29 height 18
click at [883, 147] on span "الطلبات" at bounding box center [883, 146] width 29 height 18
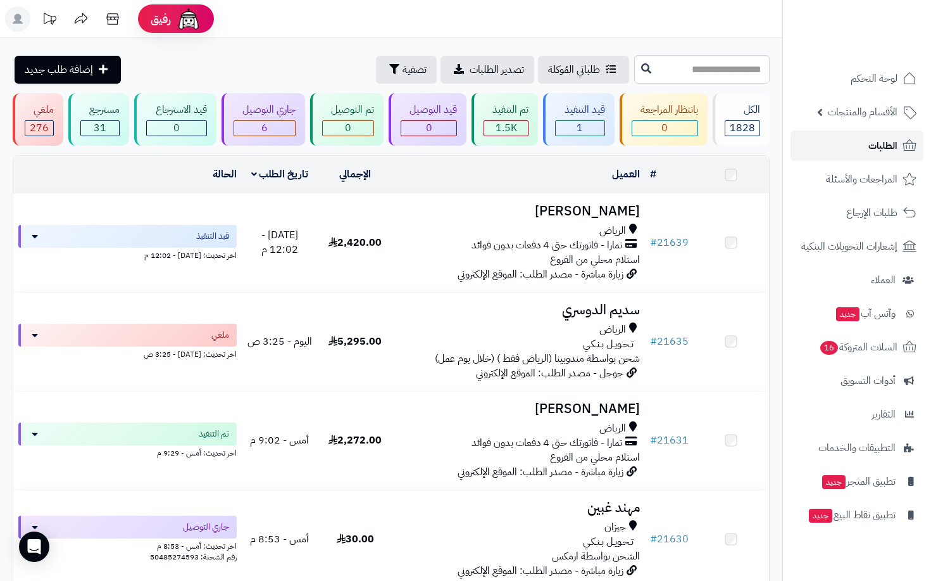
click at [883, 147] on span "الطلبات" at bounding box center [883, 146] width 29 height 18
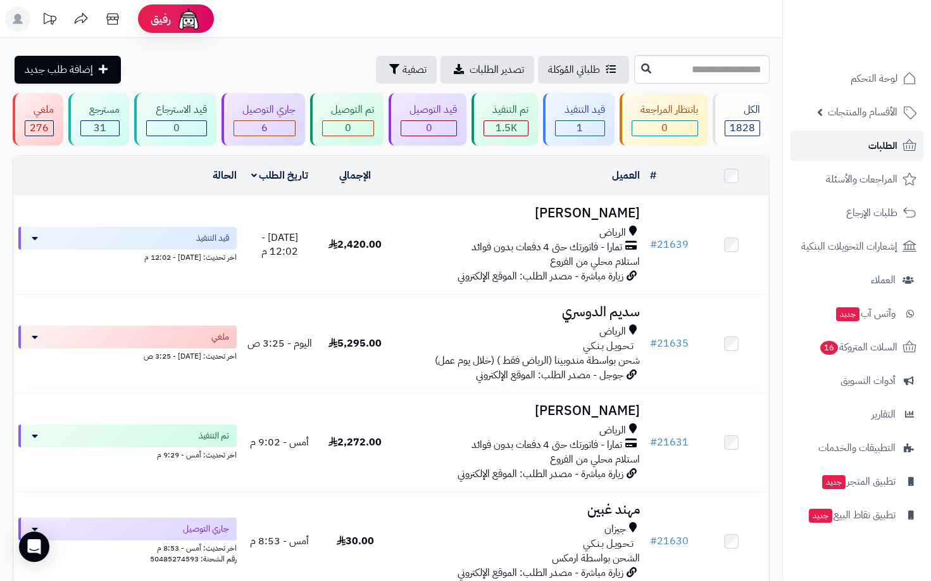
click at [875, 151] on span "الطلبات" at bounding box center [883, 146] width 29 height 18
click at [864, 142] on link "الطلبات" at bounding box center [857, 145] width 133 height 30
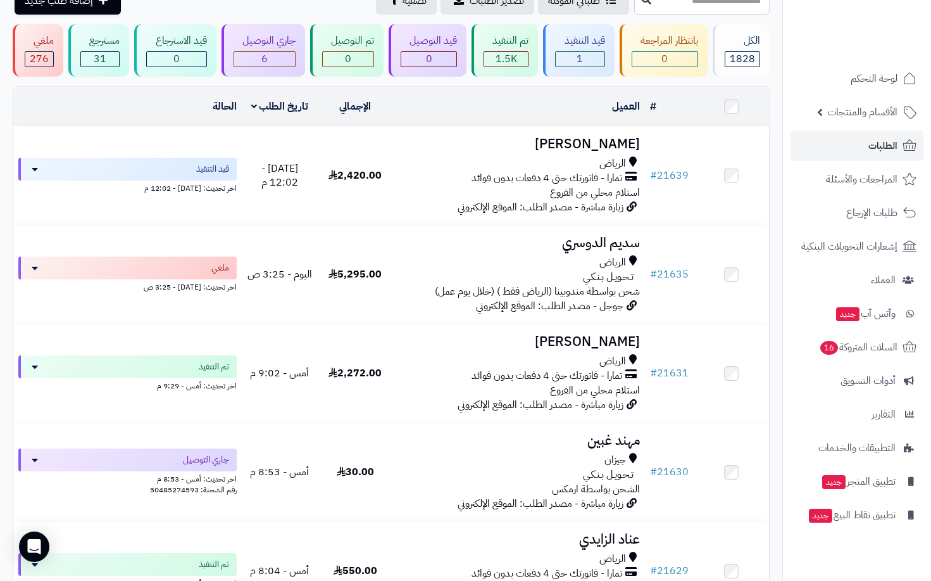
scroll to position [63, 0]
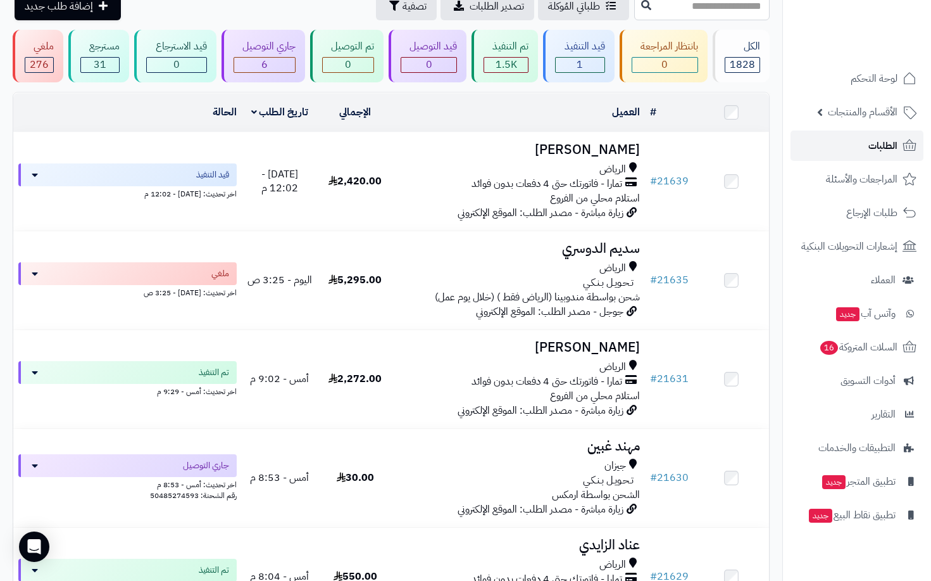
click at [868, 143] on link "الطلبات" at bounding box center [857, 145] width 133 height 30
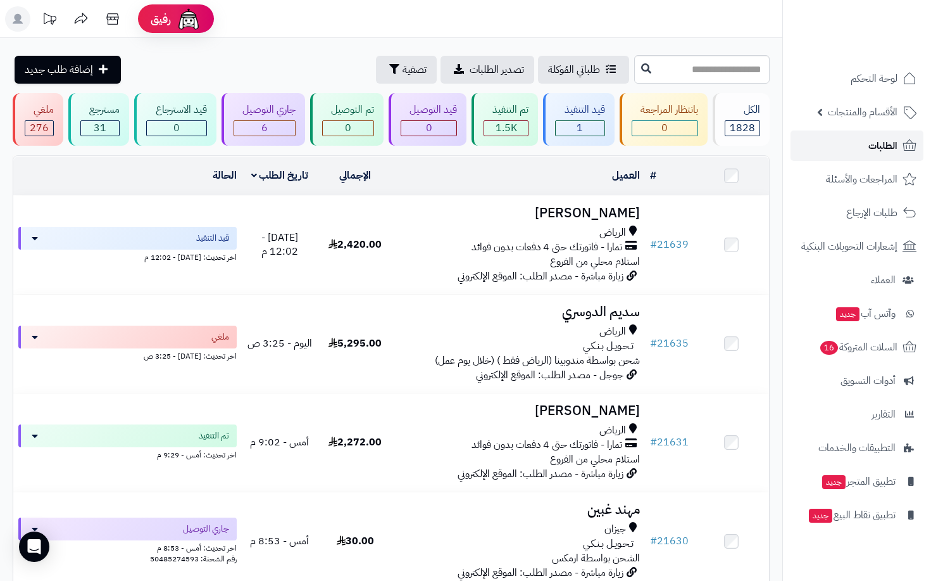
click at [868, 143] on link "الطلبات" at bounding box center [857, 145] width 133 height 30
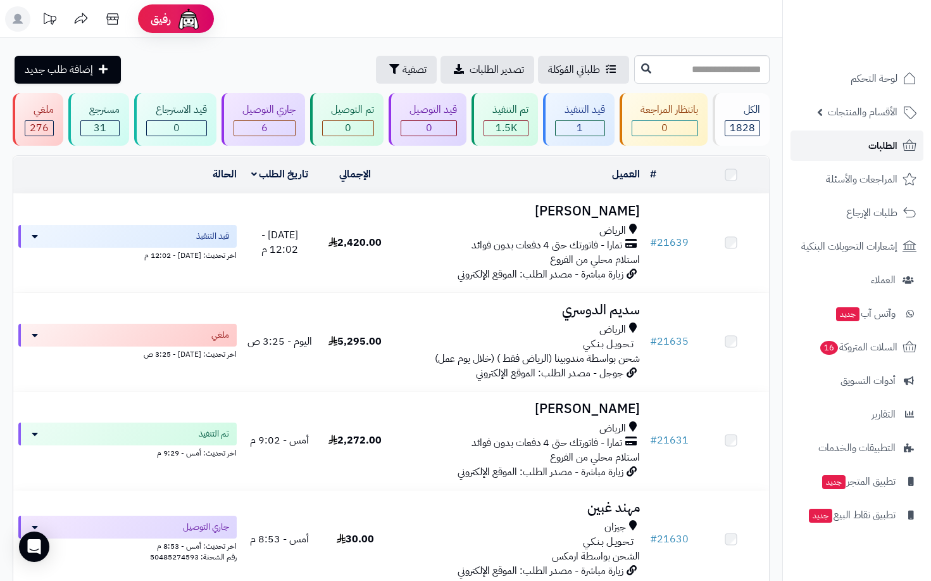
click at [868, 143] on link "الطلبات" at bounding box center [857, 145] width 133 height 30
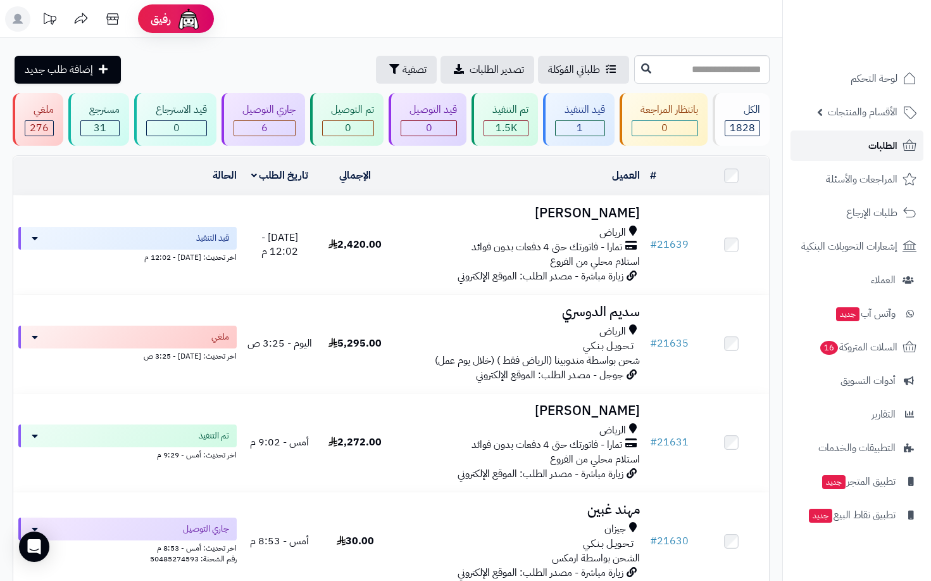
click at [885, 152] on span "الطلبات" at bounding box center [883, 146] width 29 height 18
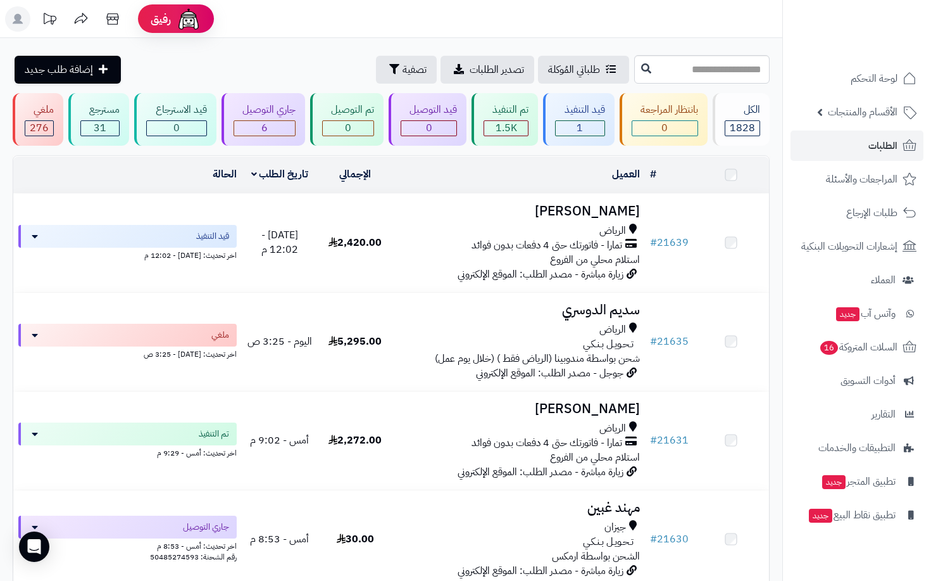
click at [885, 151] on span "الطلبات" at bounding box center [883, 146] width 29 height 18
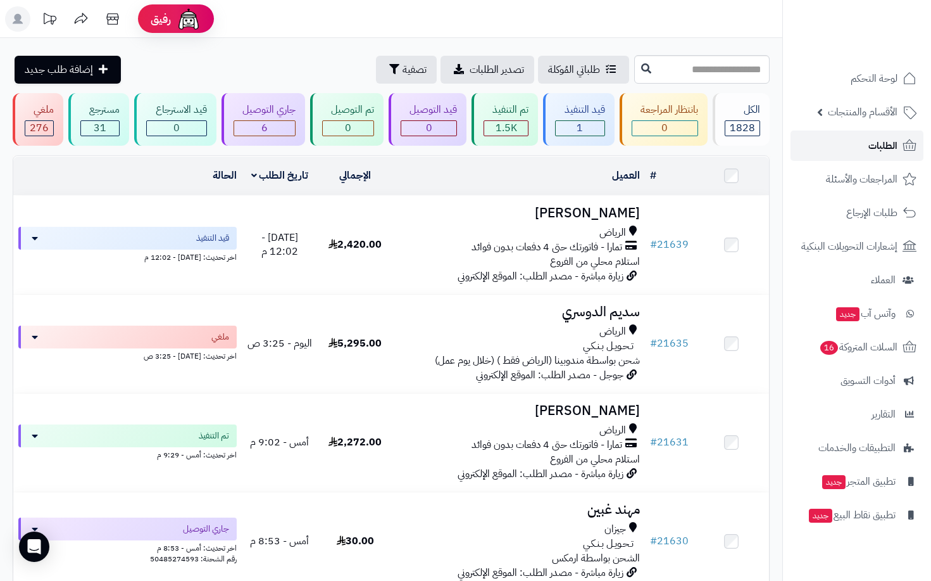
click at [857, 136] on link "الطلبات" at bounding box center [857, 145] width 133 height 30
click at [856, 135] on link "الطلبات" at bounding box center [857, 145] width 133 height 30
click at [876, 145] on span "الطلبات" at bounding box center [883, 146] width 29 height 18
click at [862, 142] on link "الطلبات" at bounding box center [857, 145] width 133 height 30
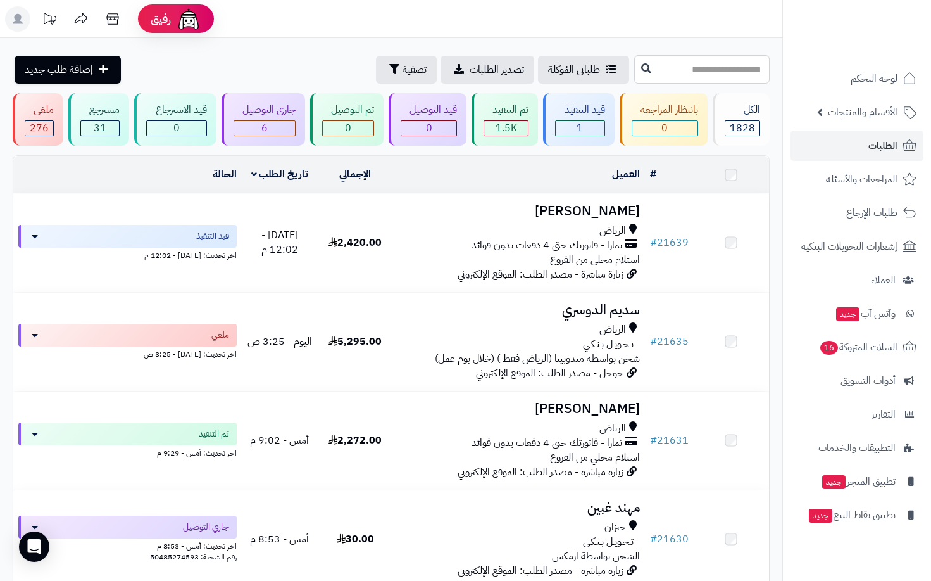
click at [859, 141] on link "الطلبات" at bounding box center [857, 145] width 133 height 30
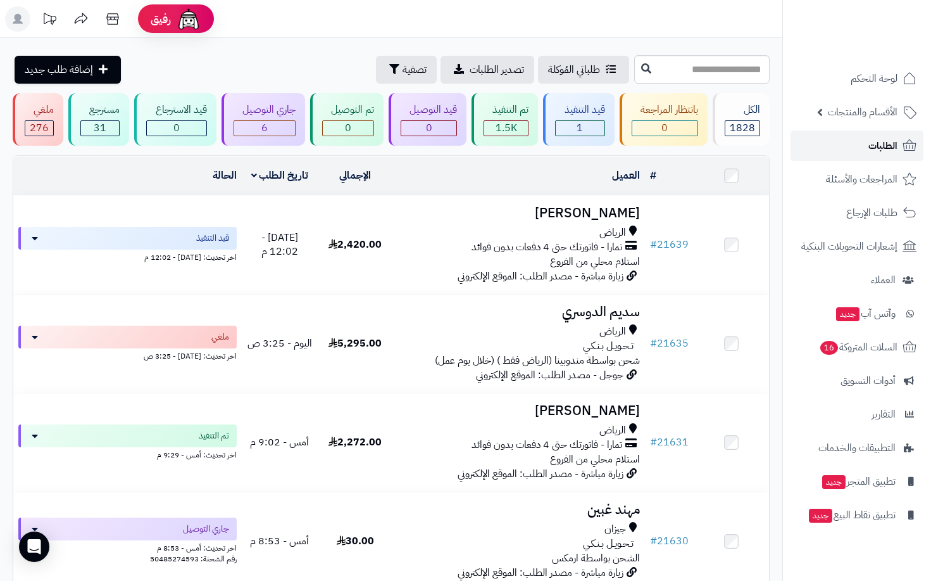
click at [889, 148] on span "الطلبات" at bounding box center [883, 146] width 29 height 18
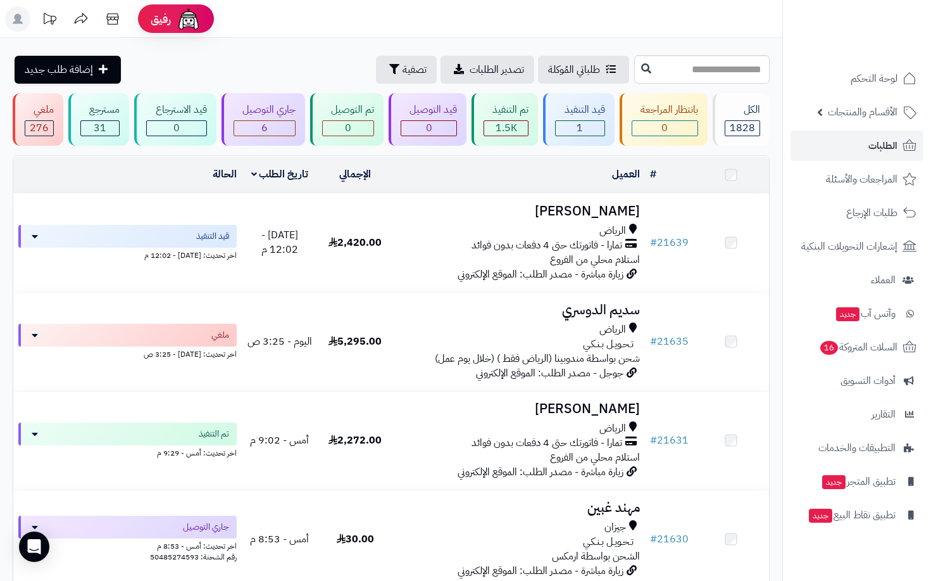
click at [889, 148] on span "الطلبات" at bounding box center [883, 146] width 29 height 18
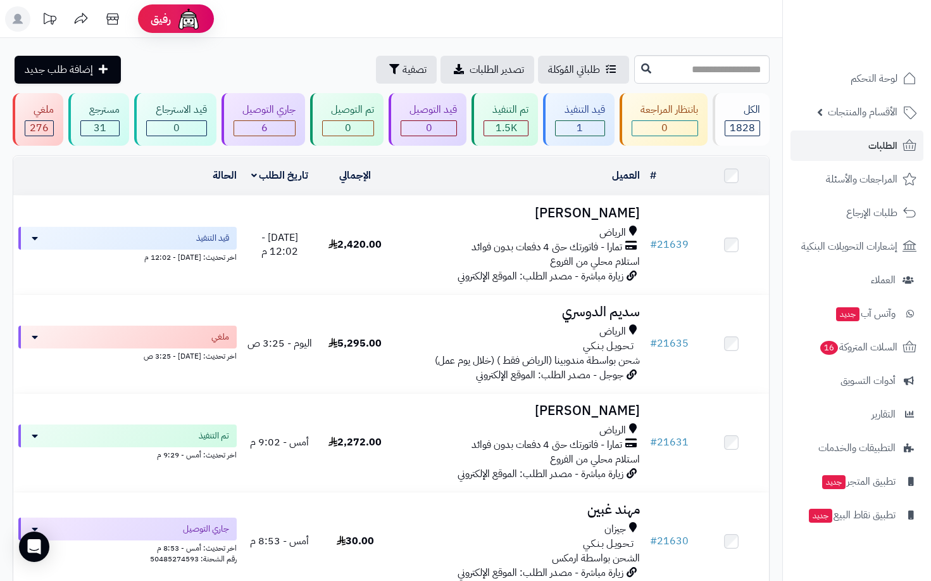
click at [889, 148] on span "الطلبات" at bounding box center [883, 146] width 29 height 18
click at [883, 145] on span "الطلبات" at bounding box center [883, 146] width 29 height 18
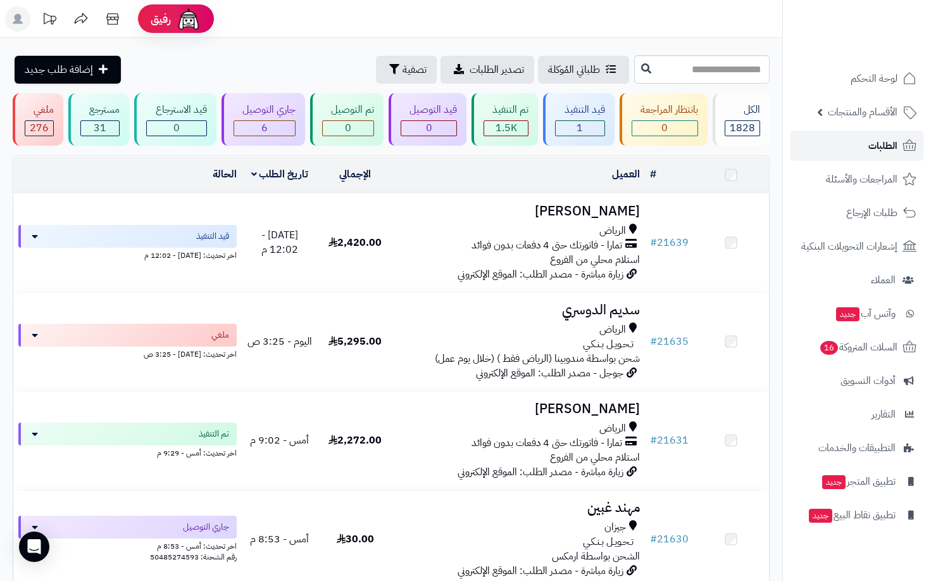
click at [883, 145] on span "الطلبات" at bounding box center [883, 146] width 29 height 18
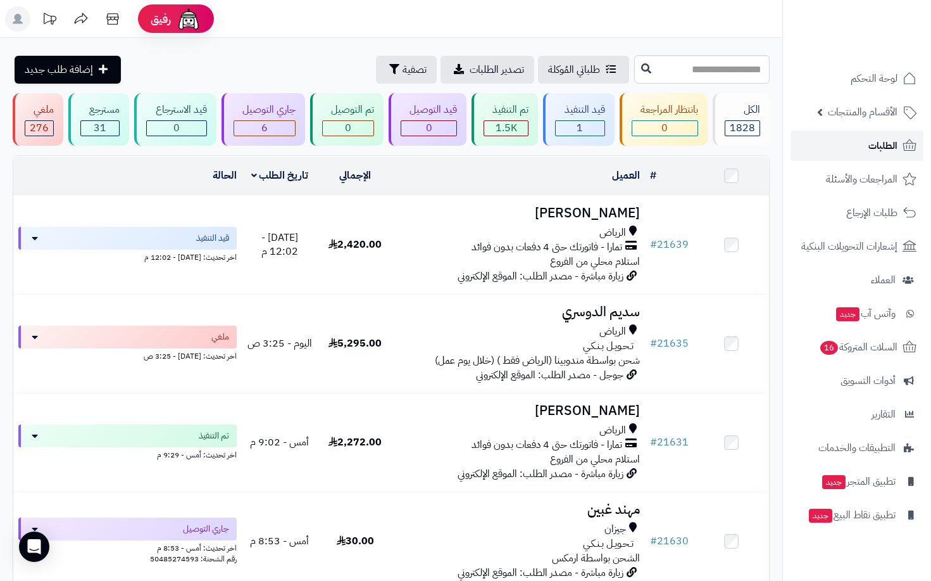
click at [883, 145] on span "الطلبات" at bounding box center [883, 146] width 29 height 18
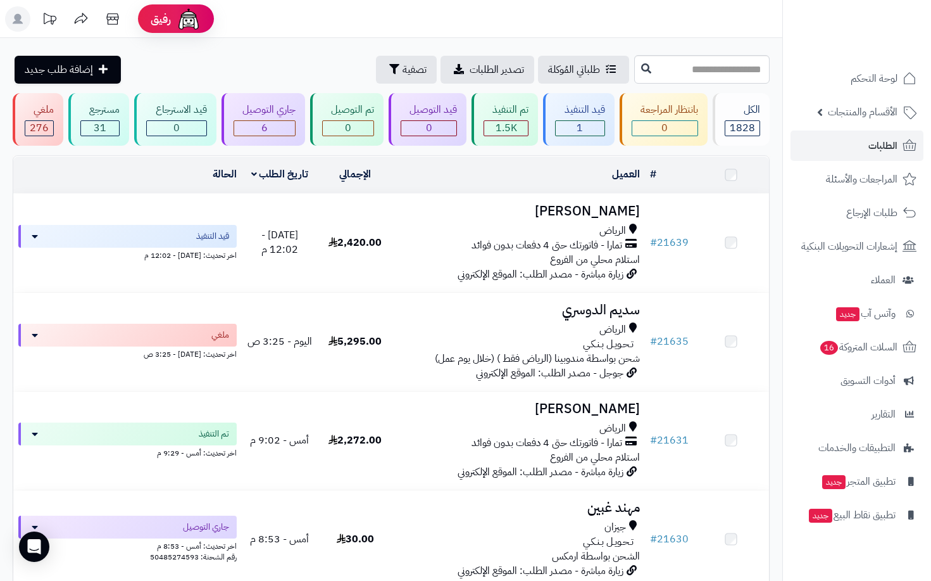
click at [883, 145] on span "الطلبات" at bounding box center [883, 146] width 29 height 18
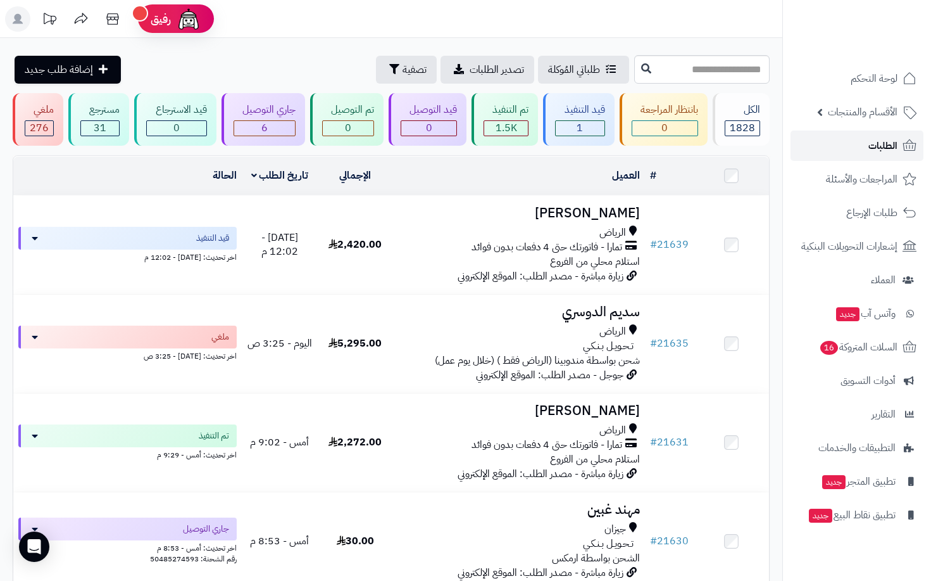
click at [883, 145] on span "الطلبات" at bounding box center [883, 146] width 29 height 18
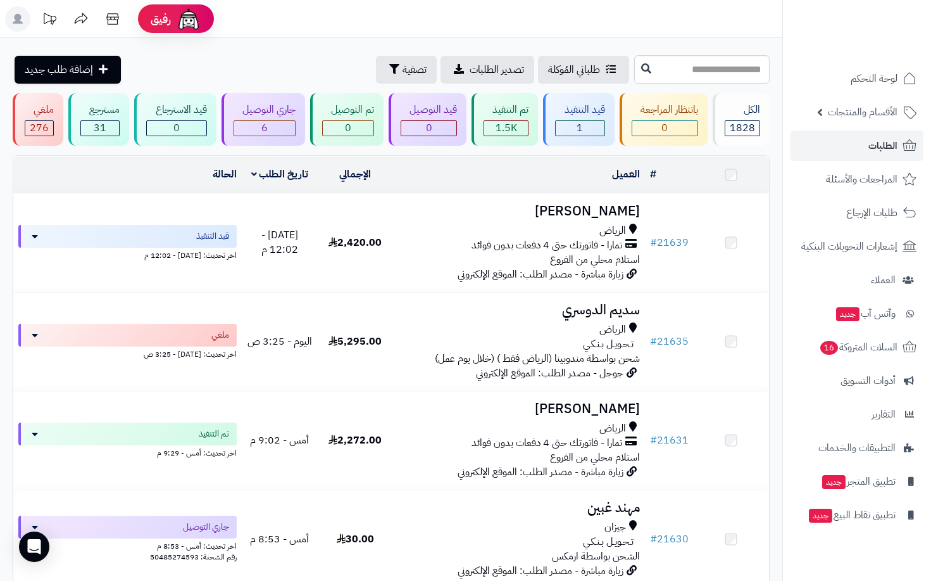
click at [883, 145] on span "الطلبات" at bounding box center [883, 146] width 29 height 18
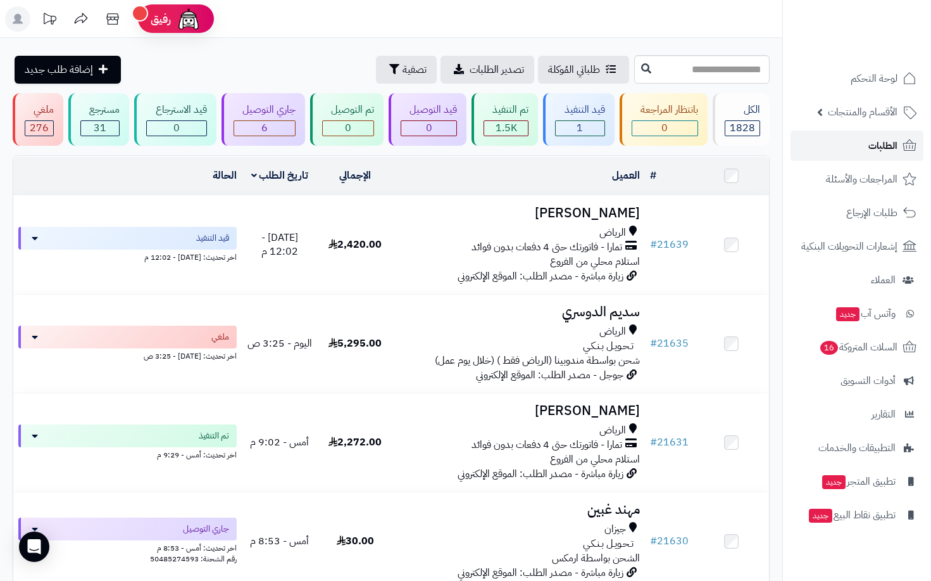
click at [883, 145] on span "الطلبات" at bounding box center [883, 146] width 29 height 18
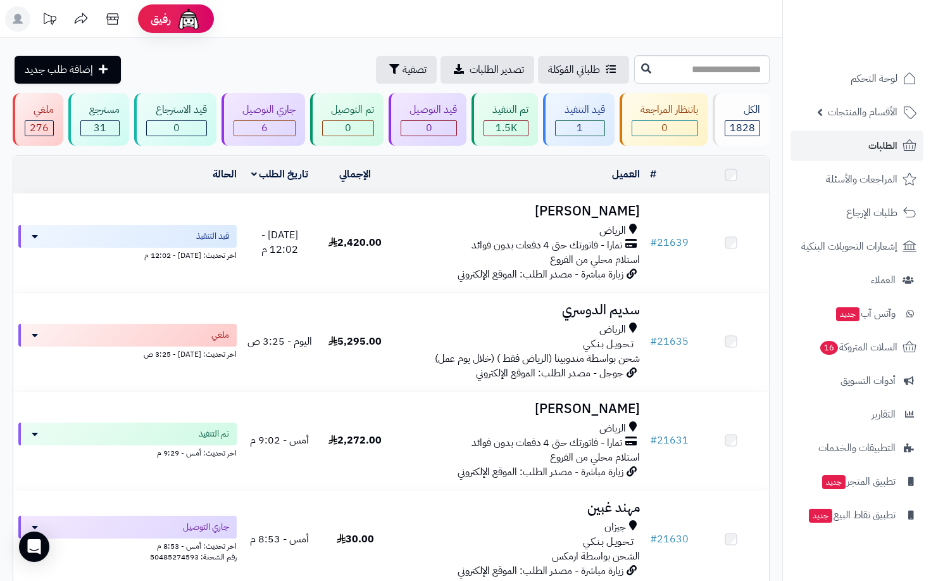
click at [881, 145] on span "الطلبات" at bounding box center [883, 146] width 29 height 18
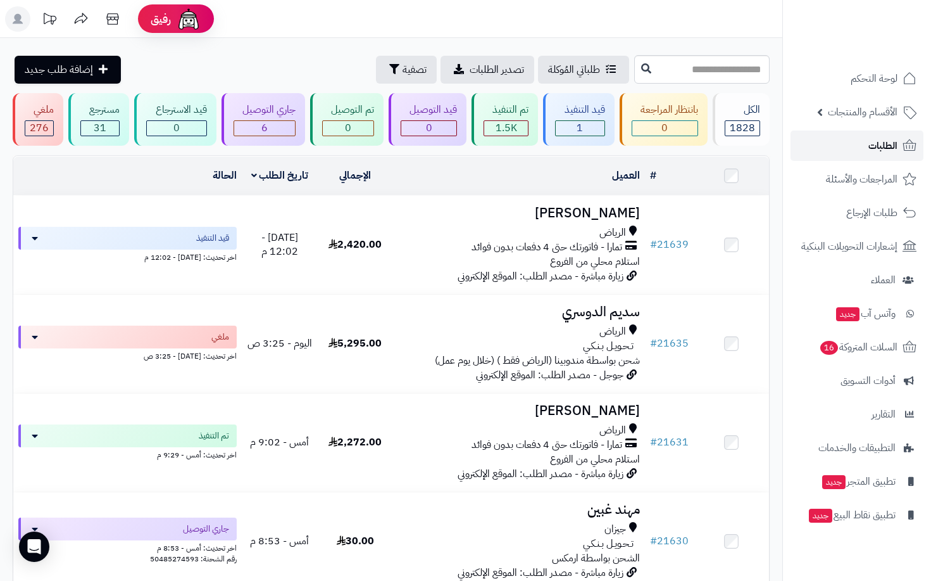
click at [881, 145] on span "الطلبات" at bounding box center [883, 146] width 29 height 18
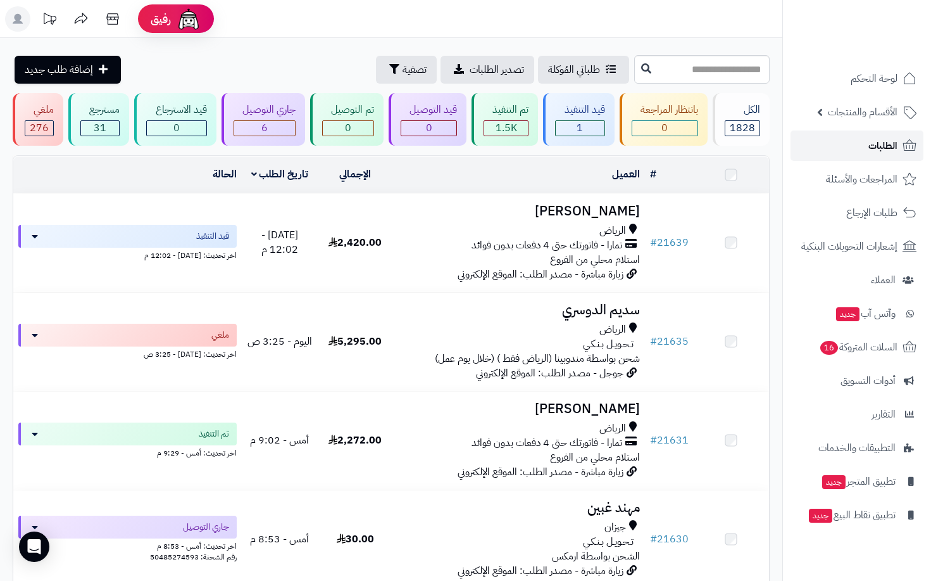
click at [881, 145] on span "الطلبات" at bounding box center [883, 146] width 29 height 18
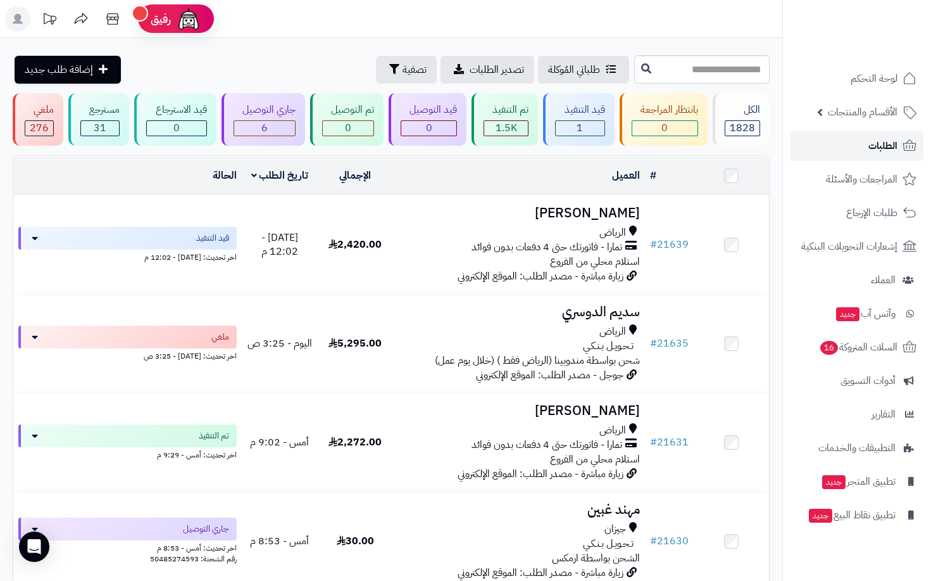
click at [881, 141] on span "الطلبات" at bounding box center [883, 146] width 29 height 18
